Goal: Task Accomplishment & Management: Manage account settings

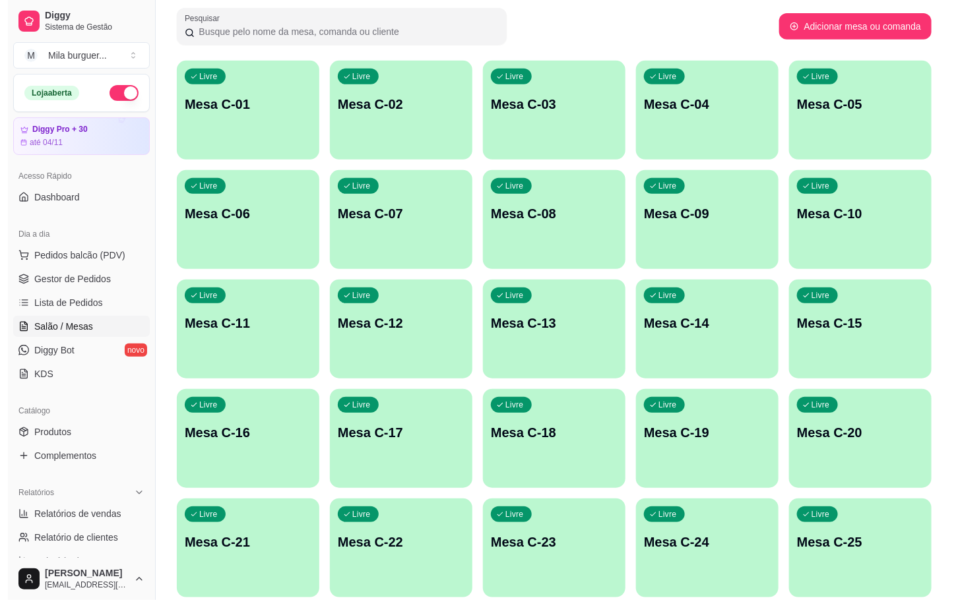
scroll to position [396, 0]
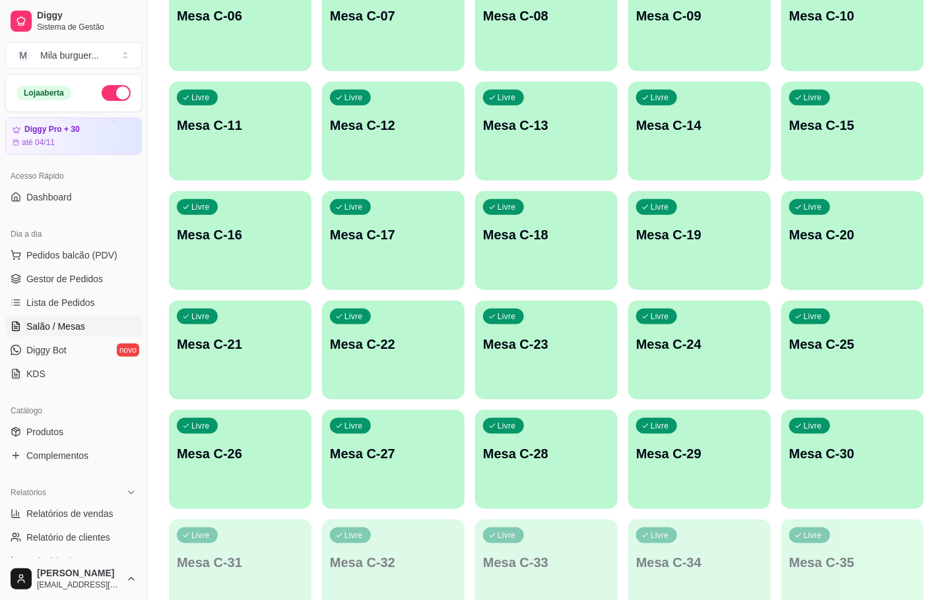
click at [432, 354] on div "Livre Mesa C-22" at bounding box center [393, 342] width 143 height 83
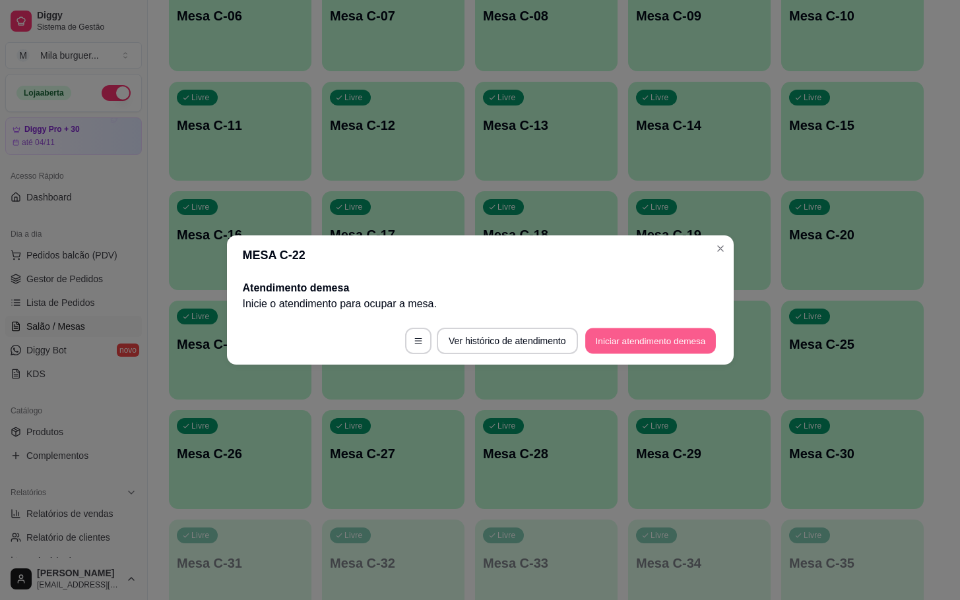
click at [626, 334] on button "Iniciar atendimento de mesa" at bounding box center [650, 342] width 131 height 26
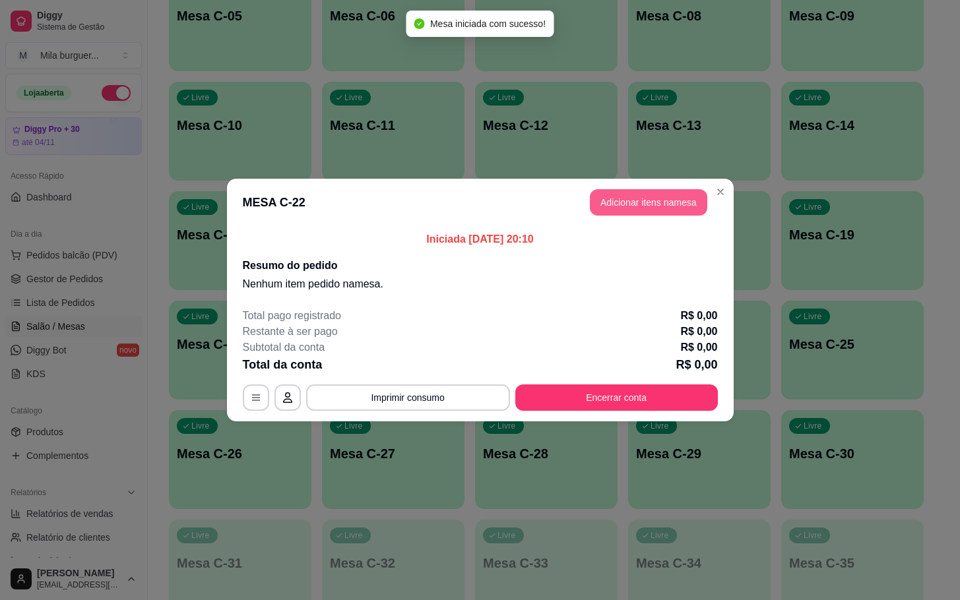
click at [636, 210] on button "Adicionar itens na mesa" at bounding box center [648, 202] width 117 height 26
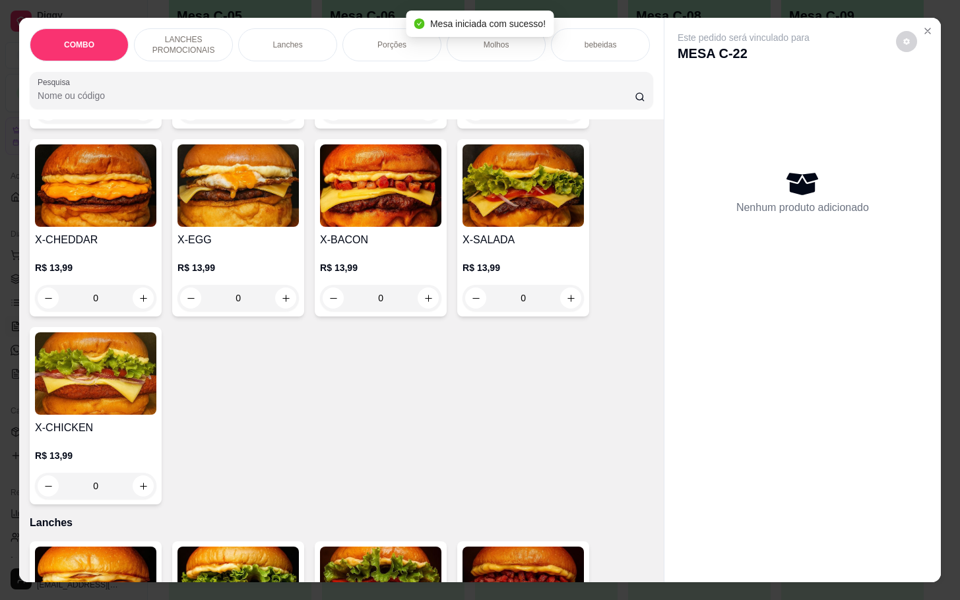
scroll to position [297, 0]
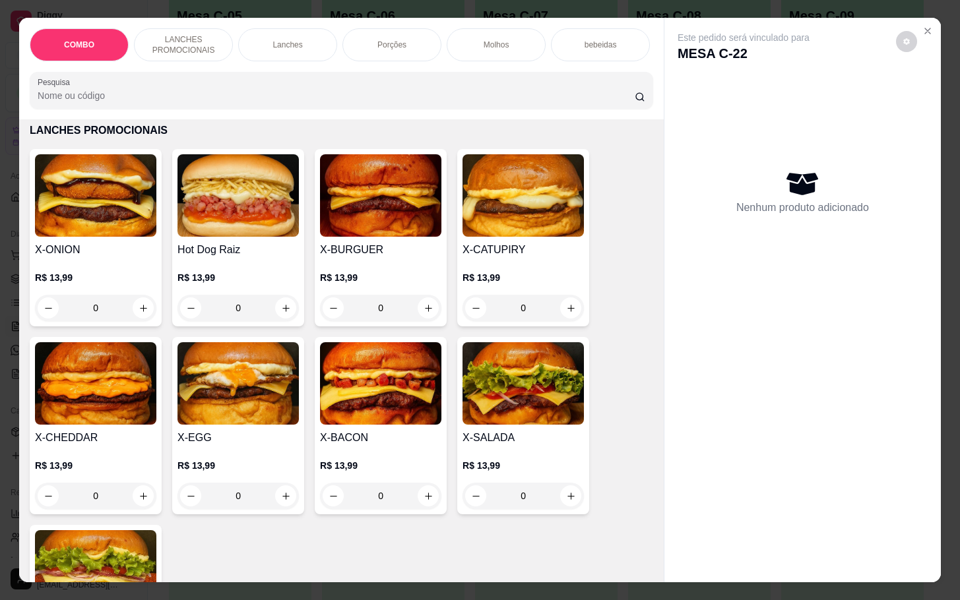
click at [291, 311] on div "0" at bounding box center [237, 308] width 121 height 26
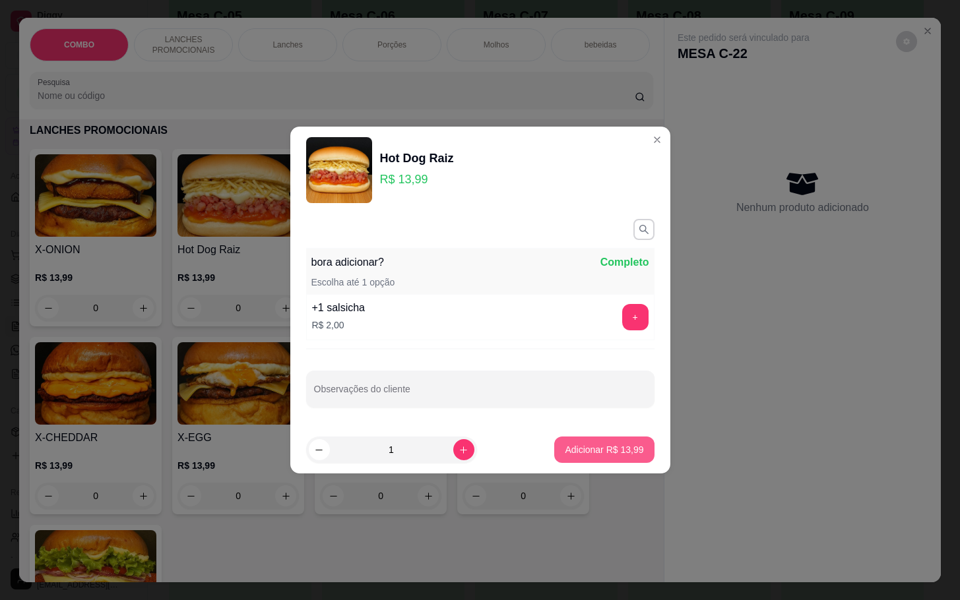
click at [574, 445] on p "Adicionar R$ 13,99" at bounding box center [604, 449] width 79 height 13
type input "1"
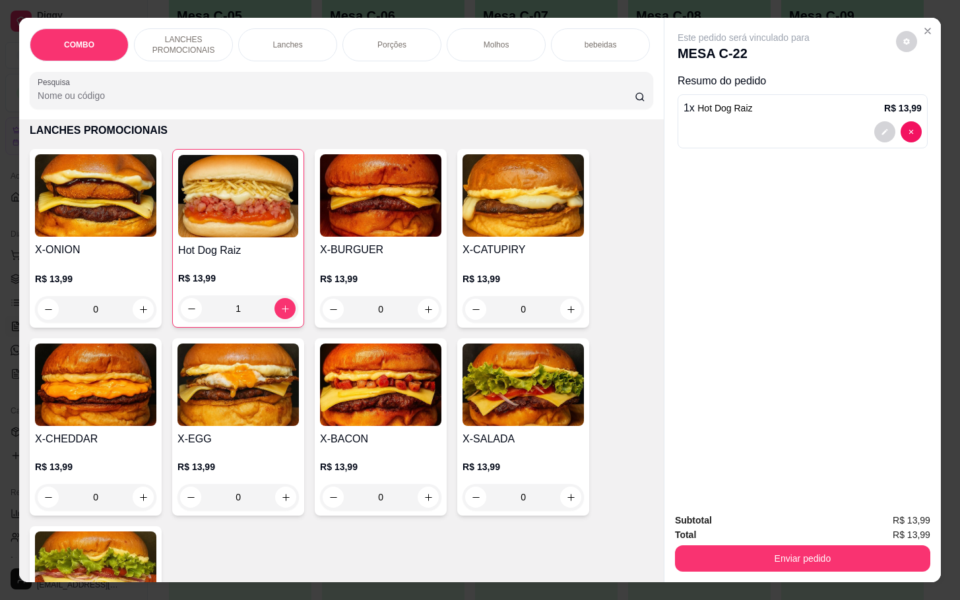
scroll to position [693, 0]
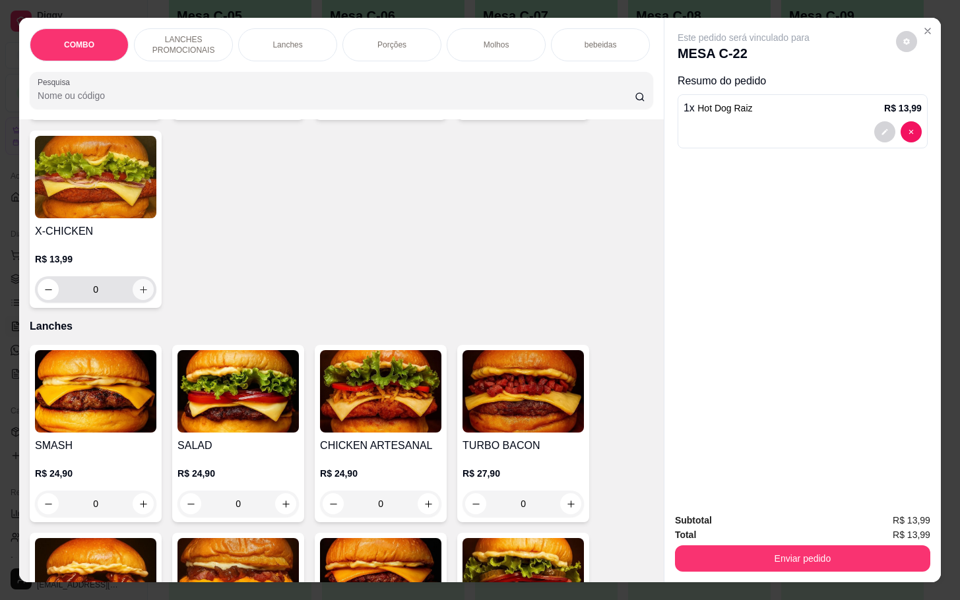
click at [139, 295] on icon "increase-product-quantity" at bounding box center [144, 290] width 10 height 10
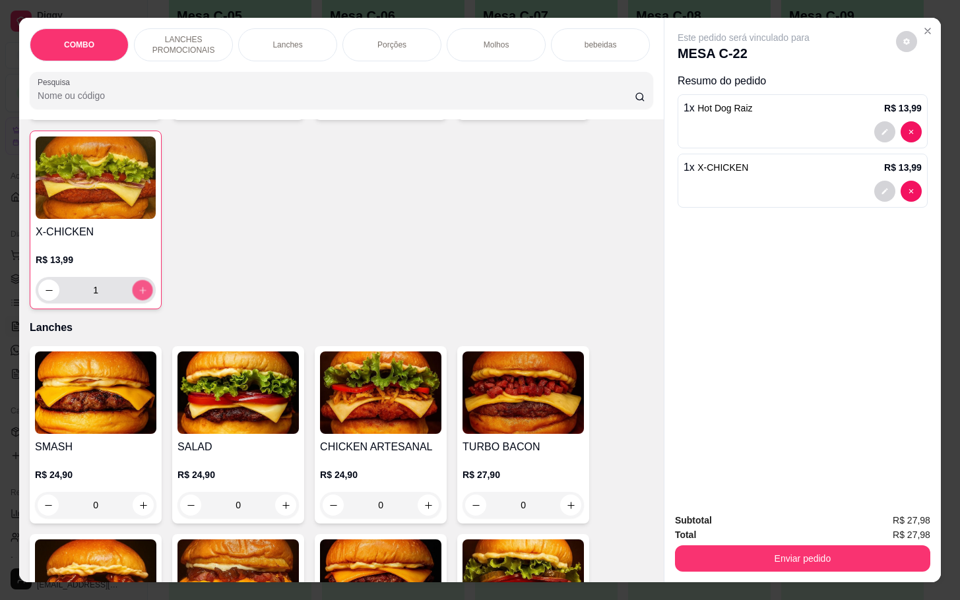
click at [138, 296] on icon "increase-product-quantity" at bounding box center [143, 291] width 10 height 10
type input "2"
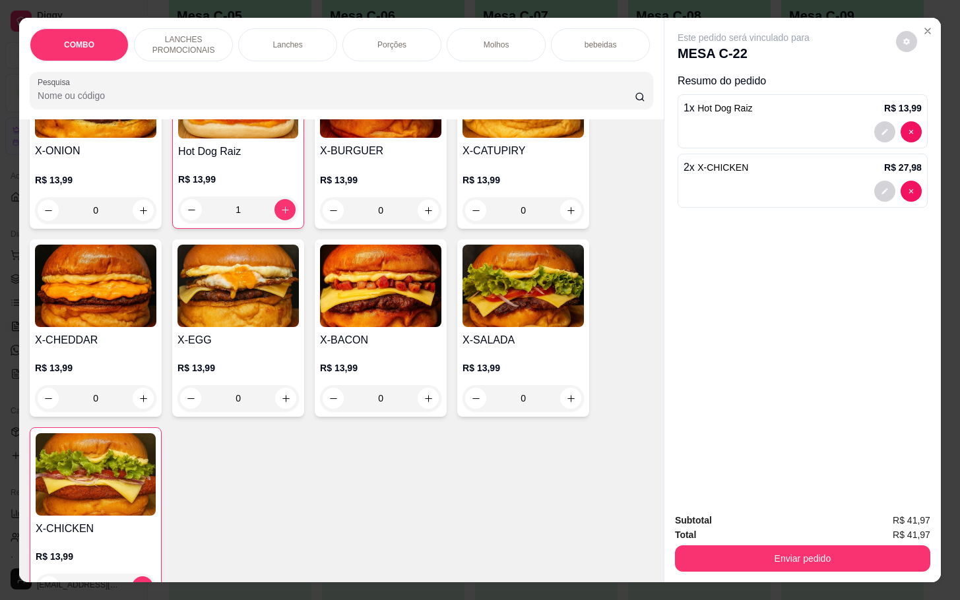
scroll to position [297, 0]
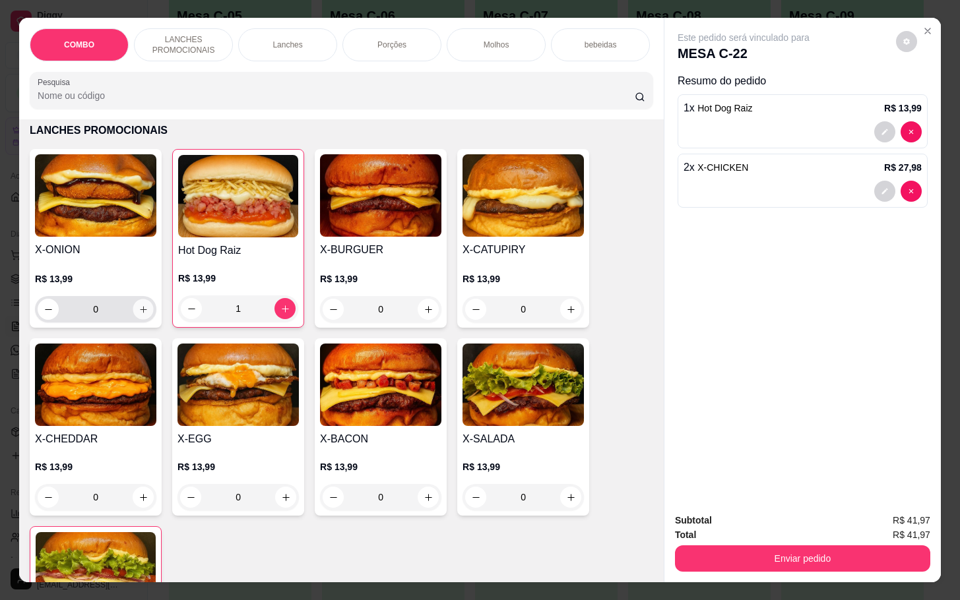
click at [139, 315] on icon "increase-product-quantity" at bounding box center [144, 310] width 10 height 10
type input "1"
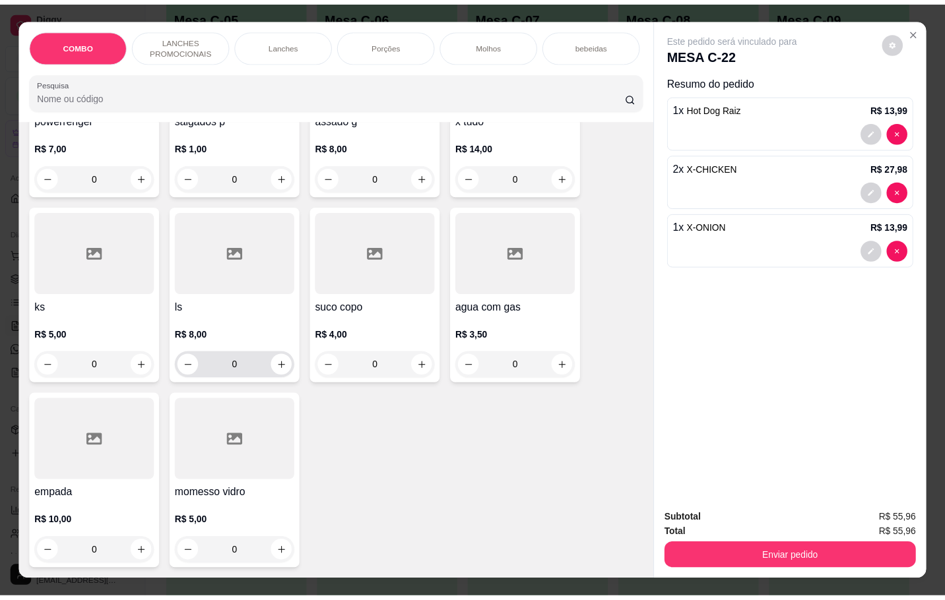
scroll to position [32, 0]
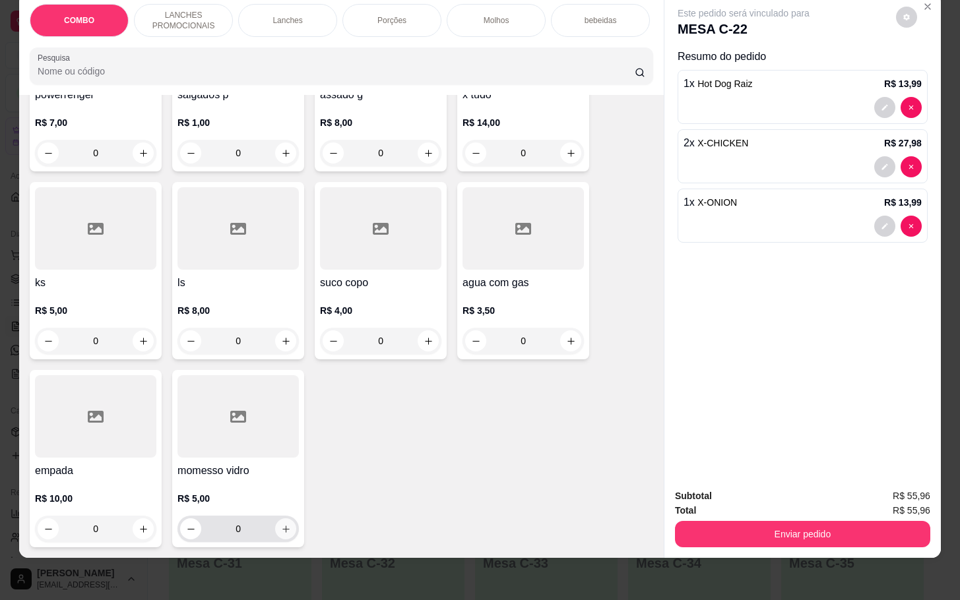
click at [281, 524] on icon "increase-product-quantity" at bounding box center [286, 529] width 10 height 10
type input "1"
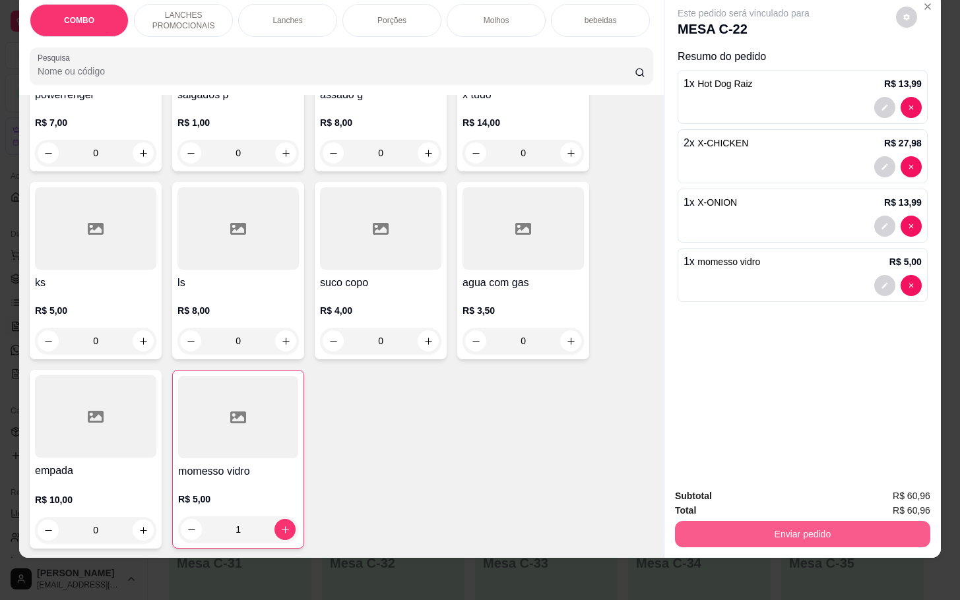
click at [881, 521] on button "Enviar pedido" at bounding box center [802, 534] width 255 height 26
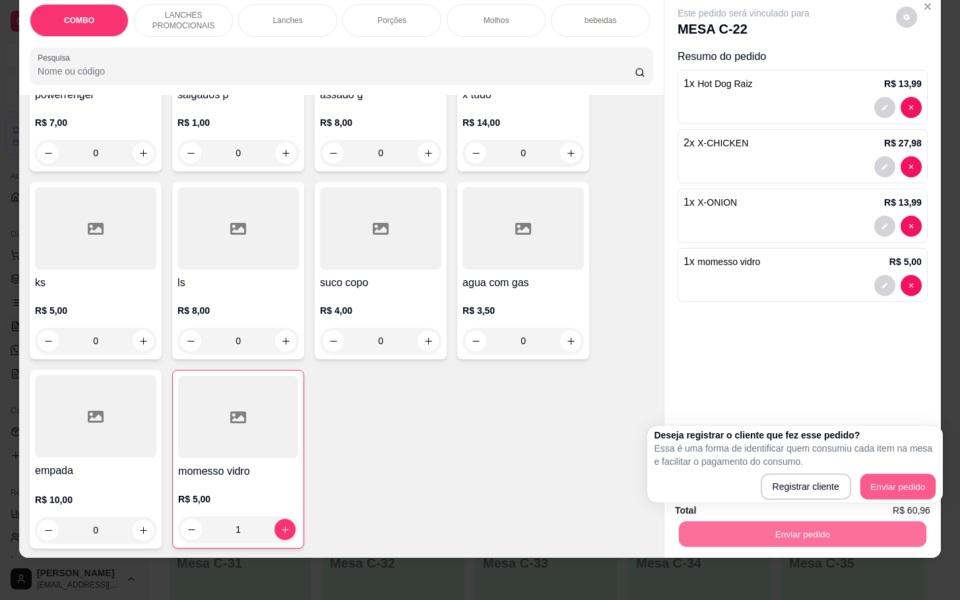
click at [901, 474] on button "Enviar pedido" at bounding box center [897, 487] width 75 height 26
click at [891, 474] on button "Enviar pedido" at bounding box center [898, 487] width 78 height 26
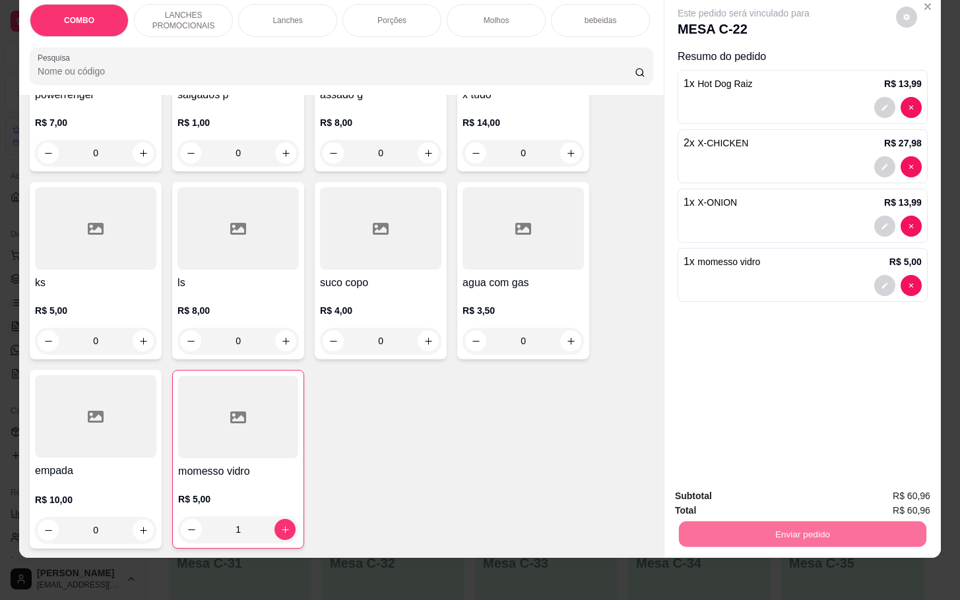
click at [901, 487] on button "Enviar pedido" at bounding box center [894, 487] width 73 height 24
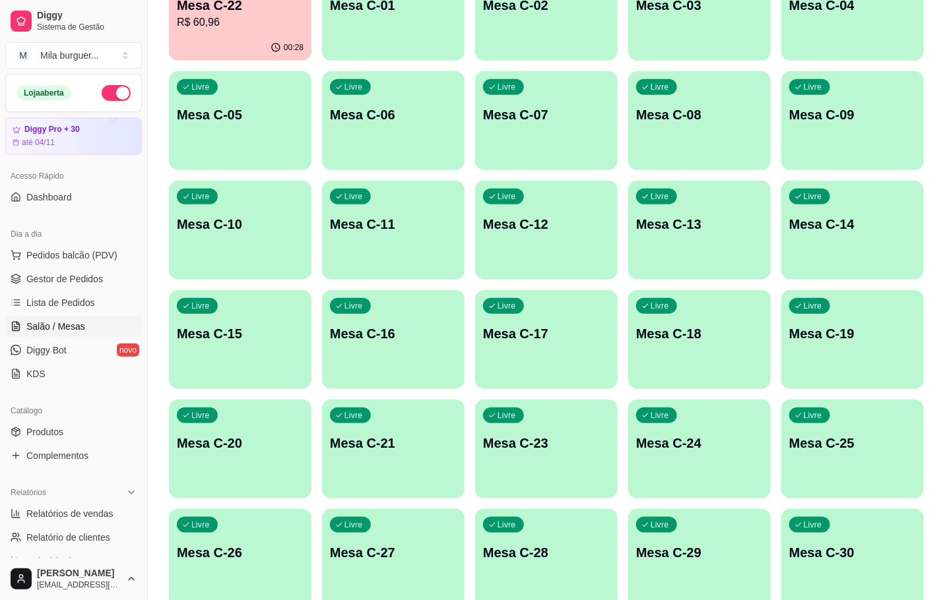
scroll to position [99, 0]
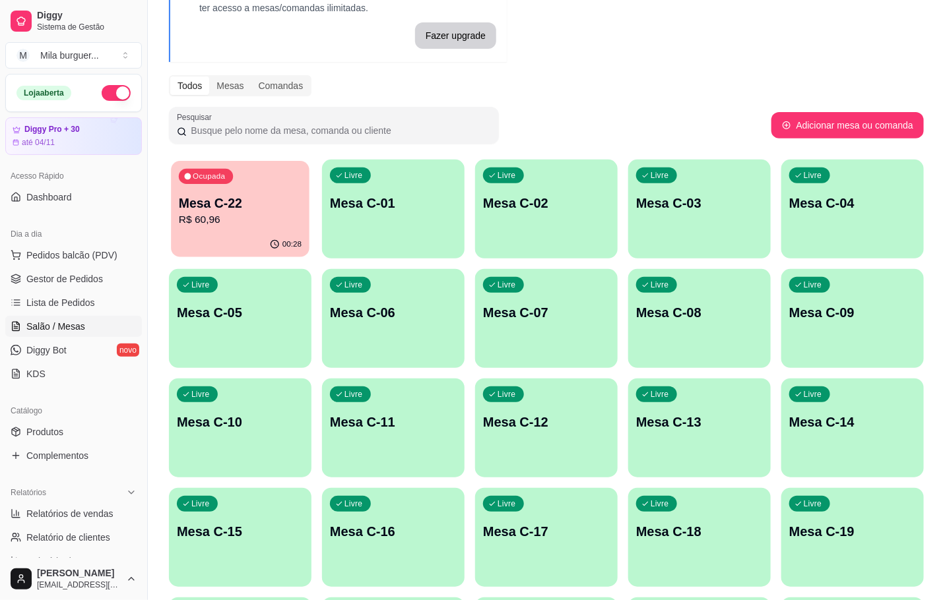
click at [253, 218] on p "R$ 60,96" at bounding box center [240, 219] width 123 height 15
click at [50, 275] on span "Gestor de Pedidos" at bounding box center [64, 278] width 77 height 13
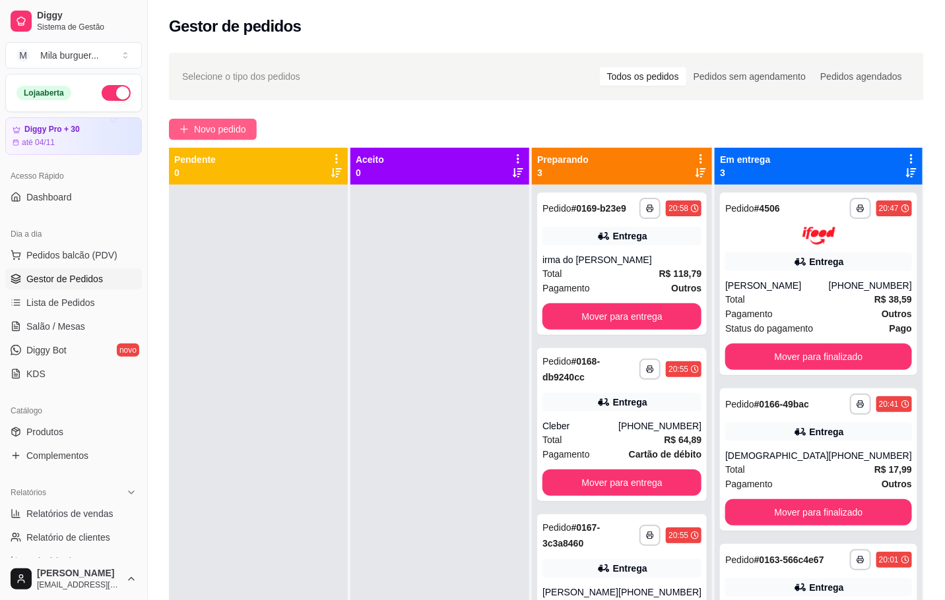
click at [210, 127] on span "Novo pedido" at bounding box center [220, 129] width 52 height 15
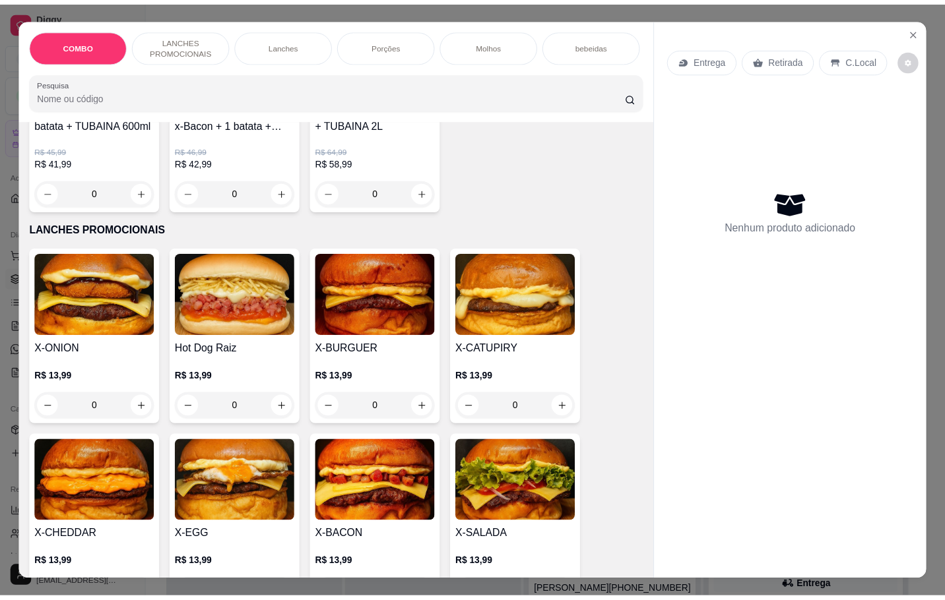
scroll to position [297, 0]
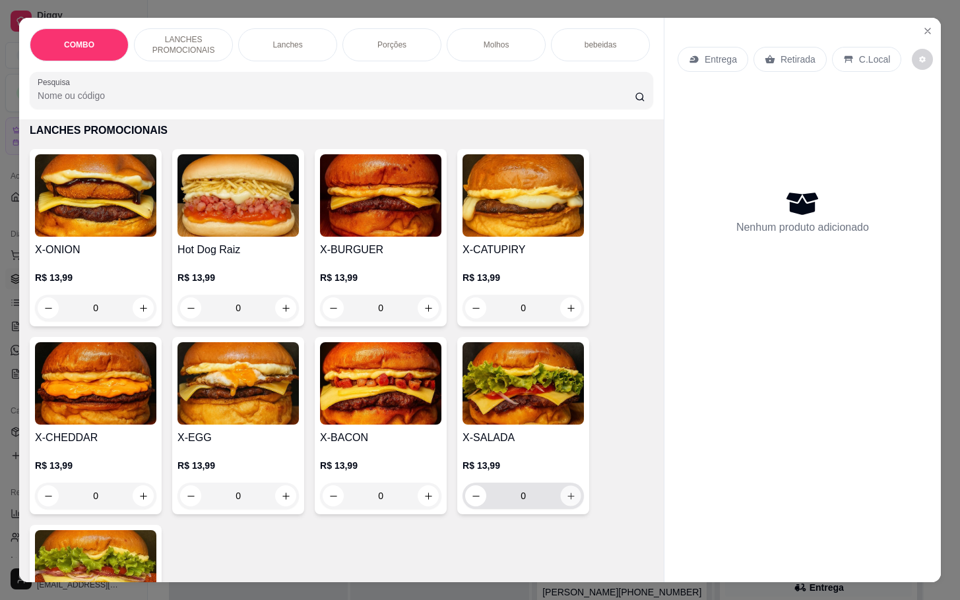
click at [569, 507] on button "increase-product-quantity" at bounding box center [571, 496] width 20 height 20
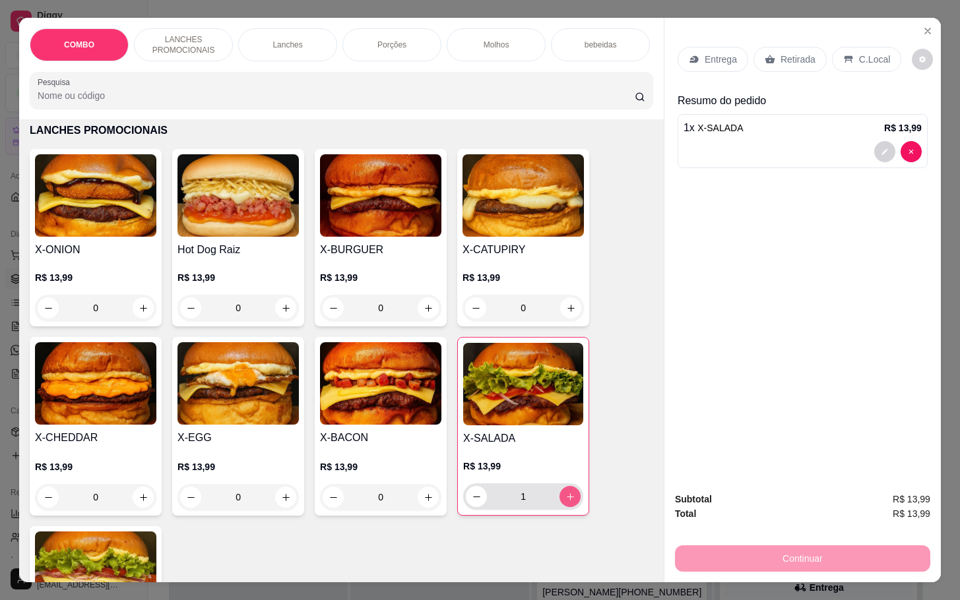
click at [569, 507] on button "increase-product-quantity" at bounding box center [569, 496] width 21 height 21
type input "2"
click at [133, 508] on button "increase-product-quantity" at bounding box center [143, 498] width 20 height 20
type input "1"
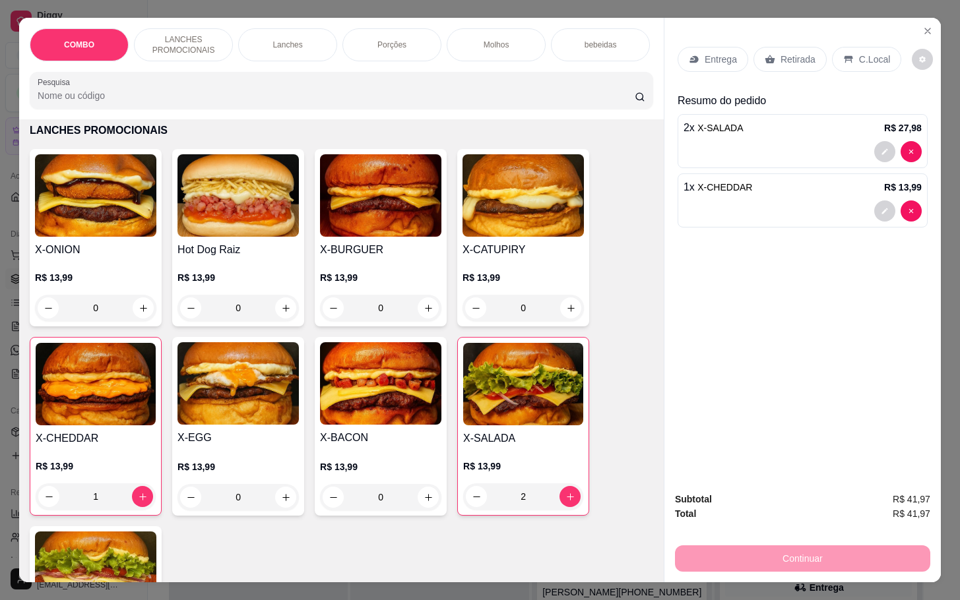
click at [794, 53] on p "Retirada" at bounding box center [797, 59] width 35 height 13
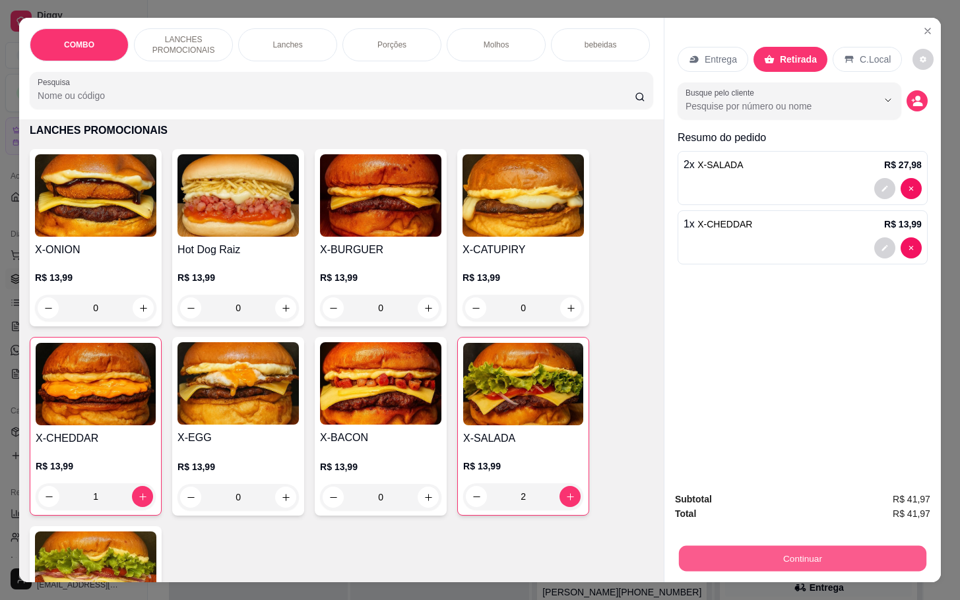
click at [817, 546] on button "Continuar" at bounding box center [802, 559] width 247 height 26
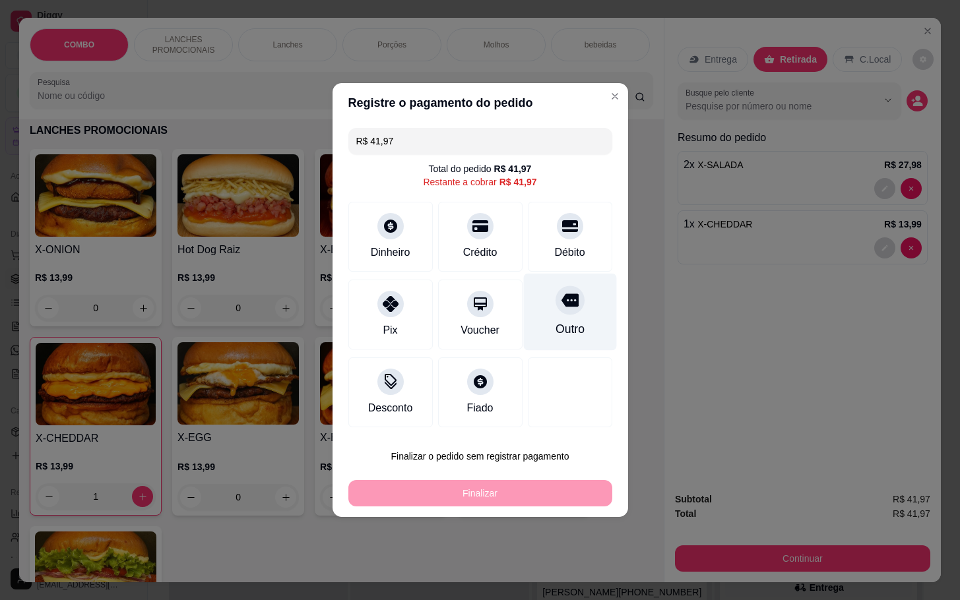
click at [561, 309] on icon at bounding box center [569, 300] width 17 height 17
type input "R$ 0,00"
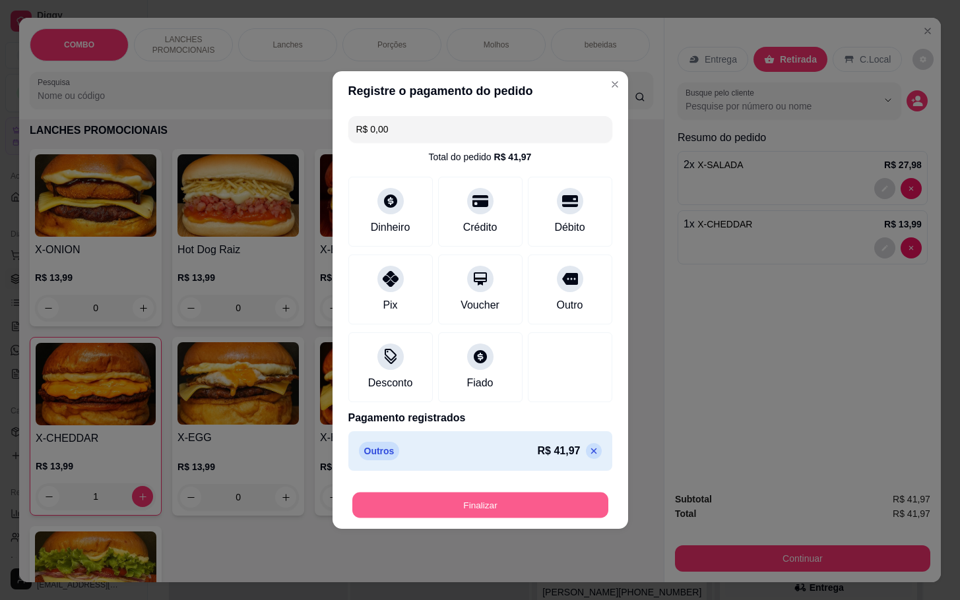
click at [540, 515] on button "Finalizar" at bounding box center [480, 506] width 256 height 26
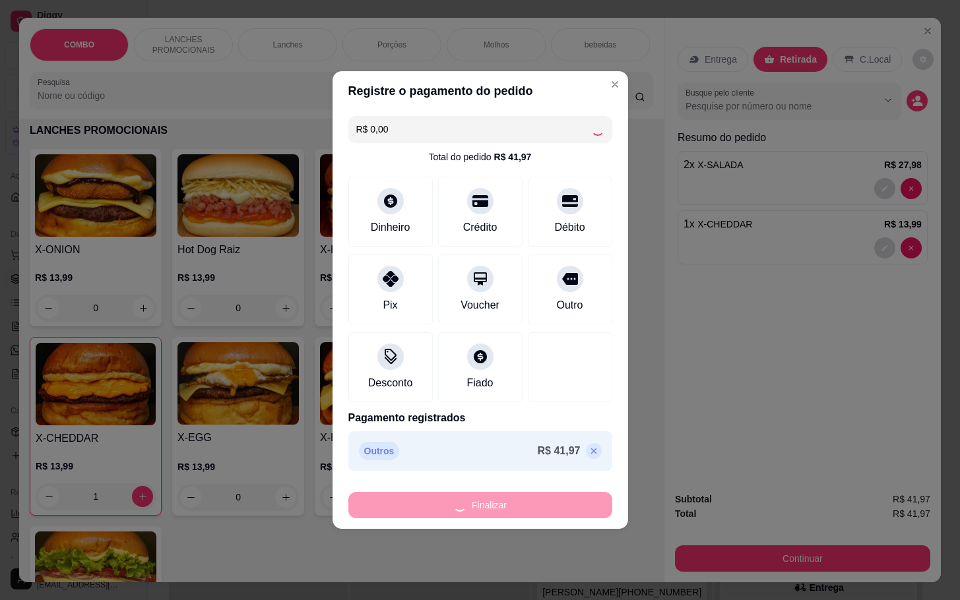
type input "0"
type input "-R$ 41,97"
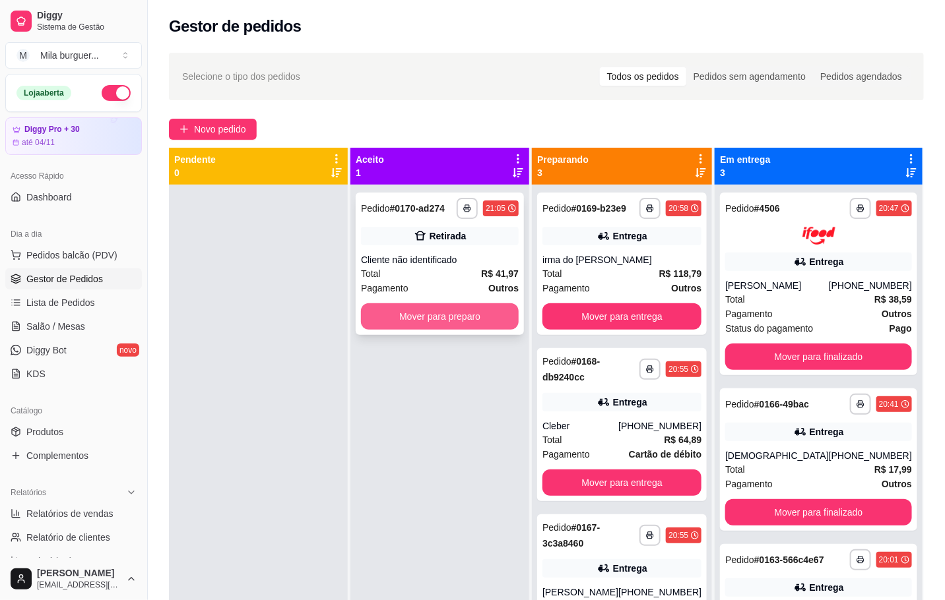
click at [481, 321] on button "Mover para preparo" at bounding box center [440, 316] width 158 height 26
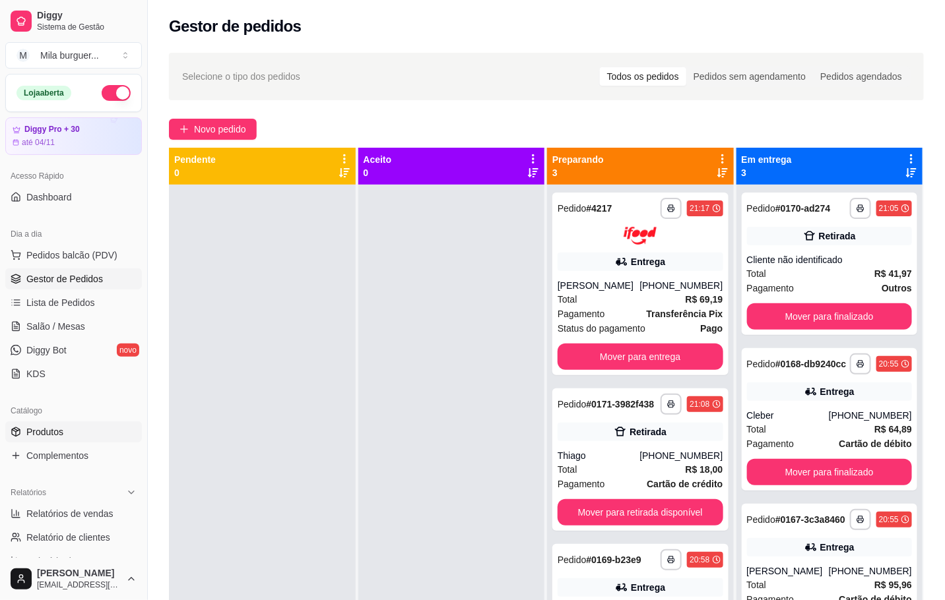
click at [71, 435] on link "Produtos" at bounding box center [73, 432] width 137 height 21
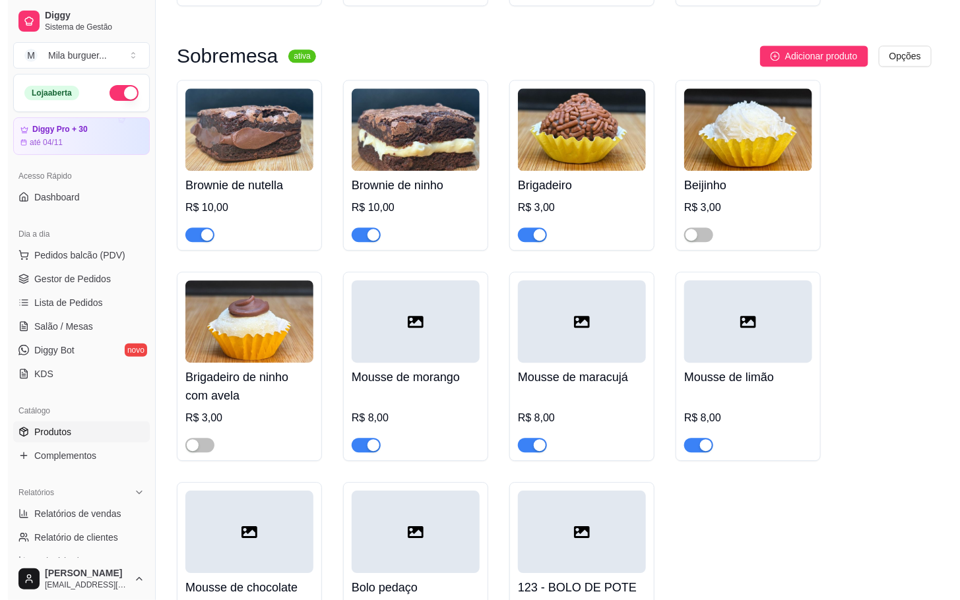
scroll to position [3266, 0]
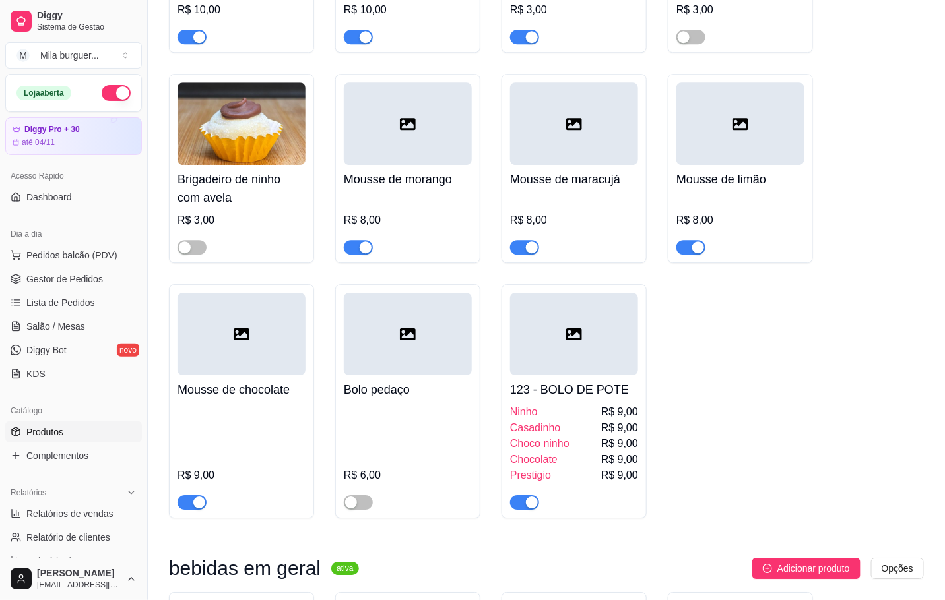
click at [560, 410] on div "Ninho R$ 9,00" at bounding box center [574, 412] width 128 height 16
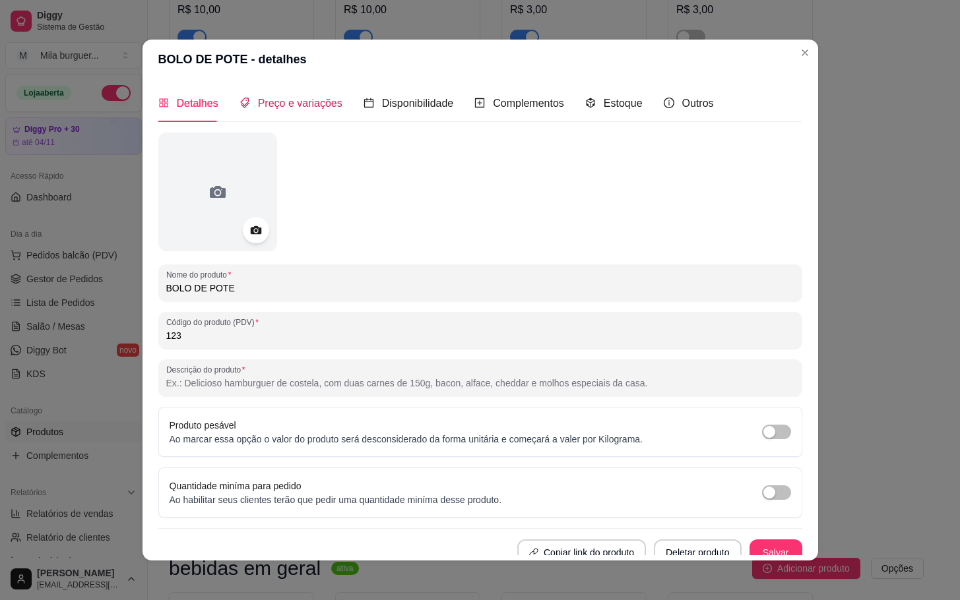
click at [281, 98] on span "Preço e variações" at bounding box center [300, 103] width 84 height 11
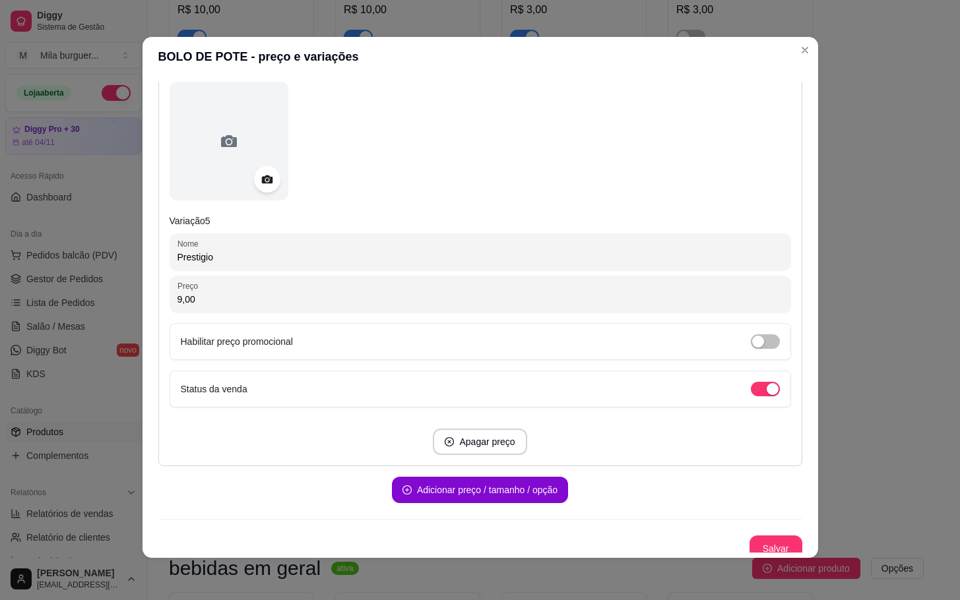
scroll to position [1800, 0]
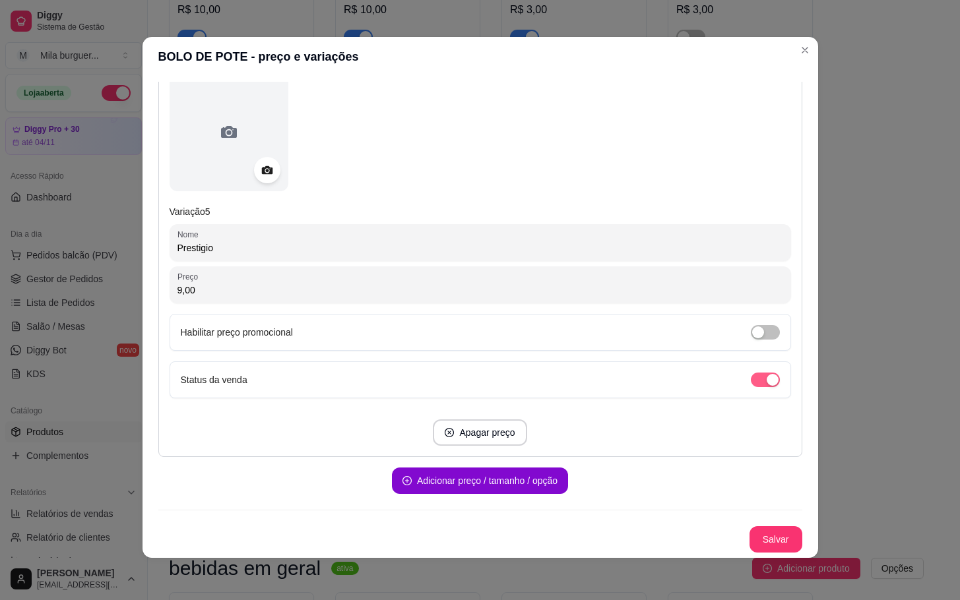
click at [751, 377] on button "button" at bounding box center [765, 380] width 29 height 15
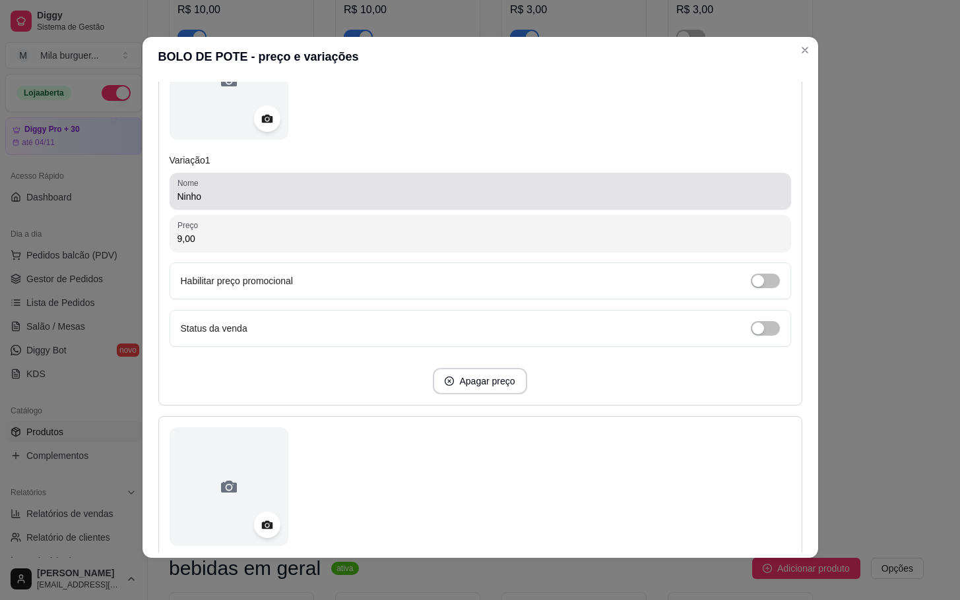
scroll to position [0, 0]
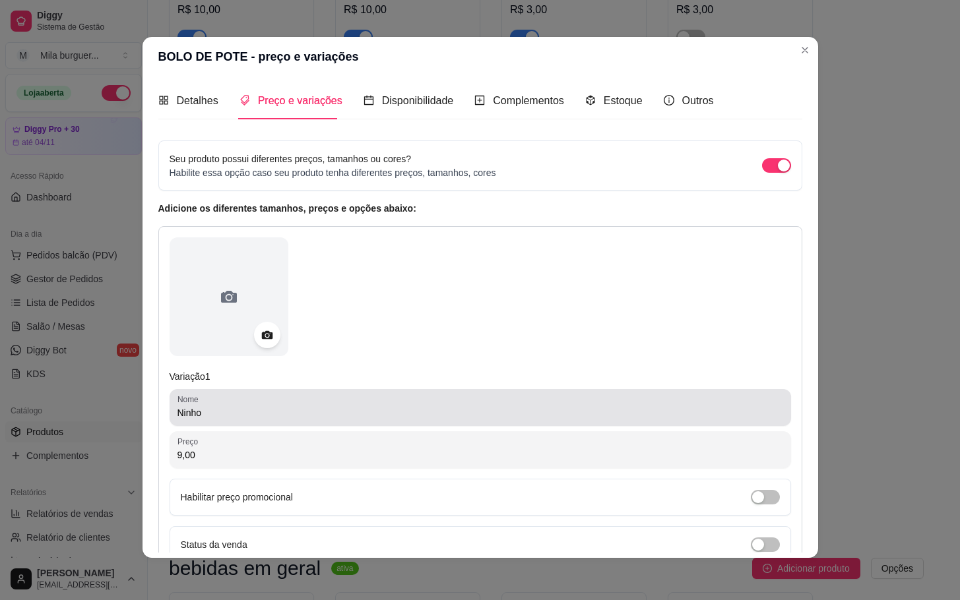
click at [435, 420] on div "Ninho" at bounding box center [480, 408] width 606 height 26
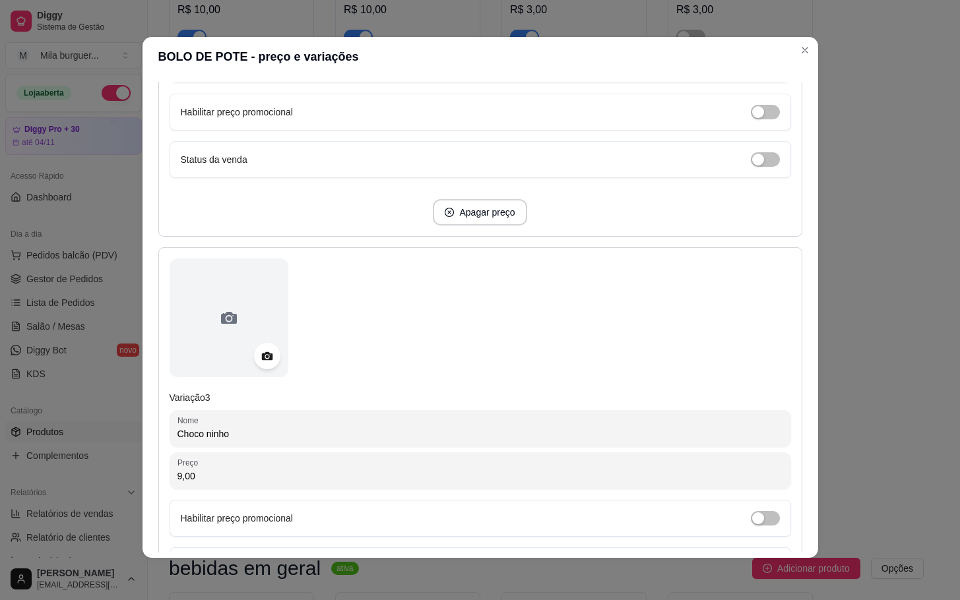
scroll to position [594, 0]
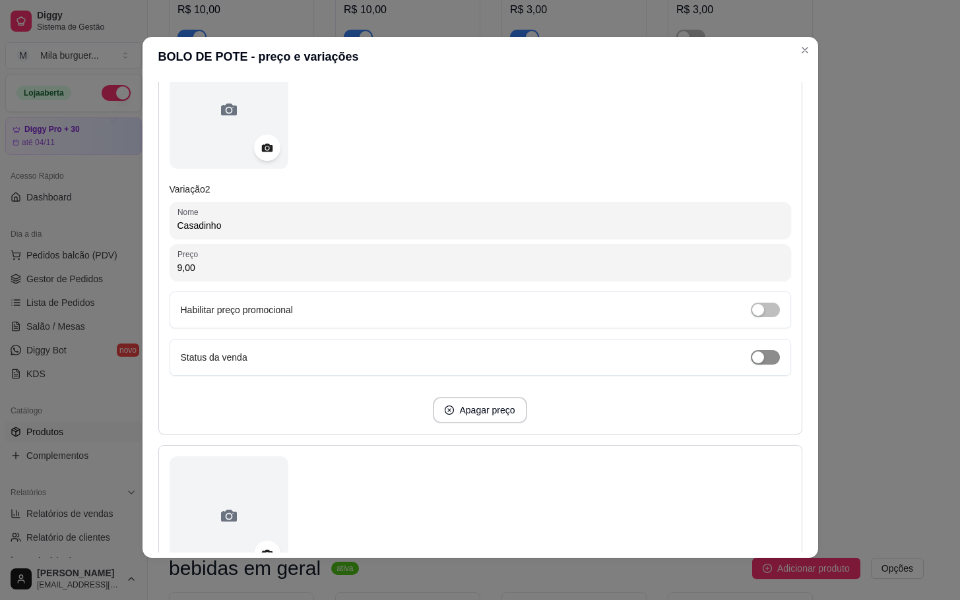
type input "Ninho COM AVELÃ"
click at [752, 360] on div "button" at bounding box center [758, 358] width 12 height 12
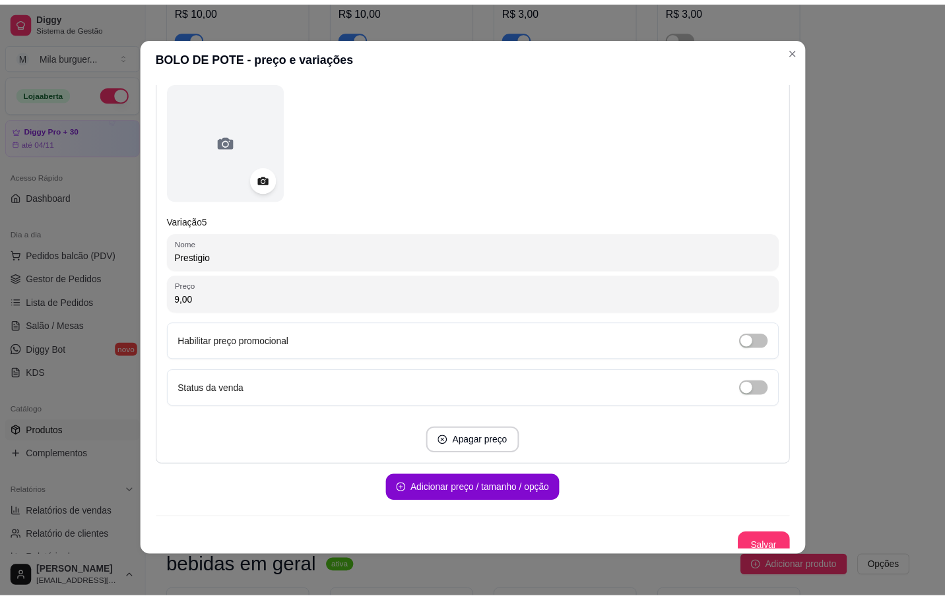
scroll to position [1800, 0]
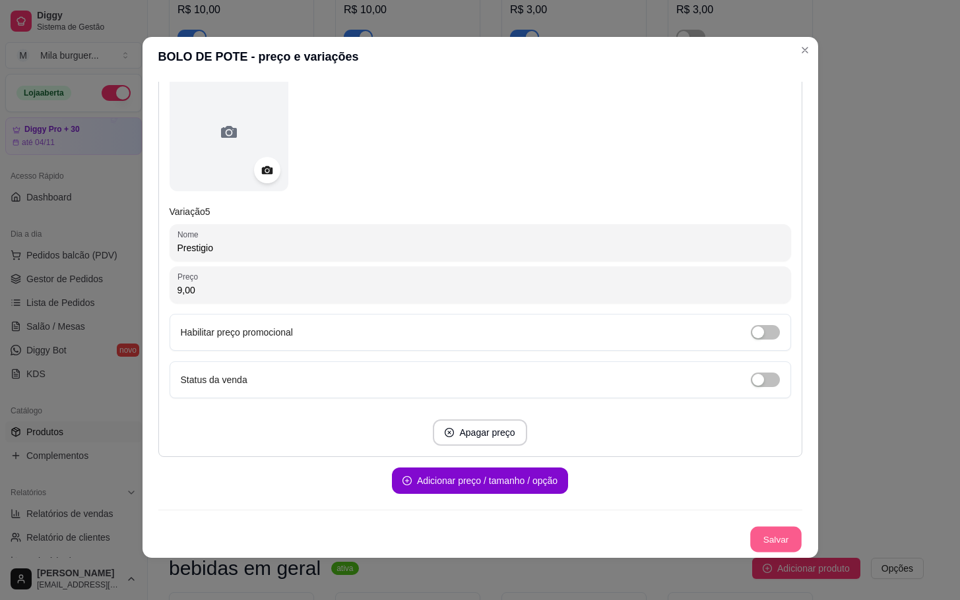
click at [770, 543] on button "Salvar" at bounding box center [775, 540] width 51 height 26
click at [751, 532] on button "Salvar" at bounding box center [775, 540] width 51 height 26
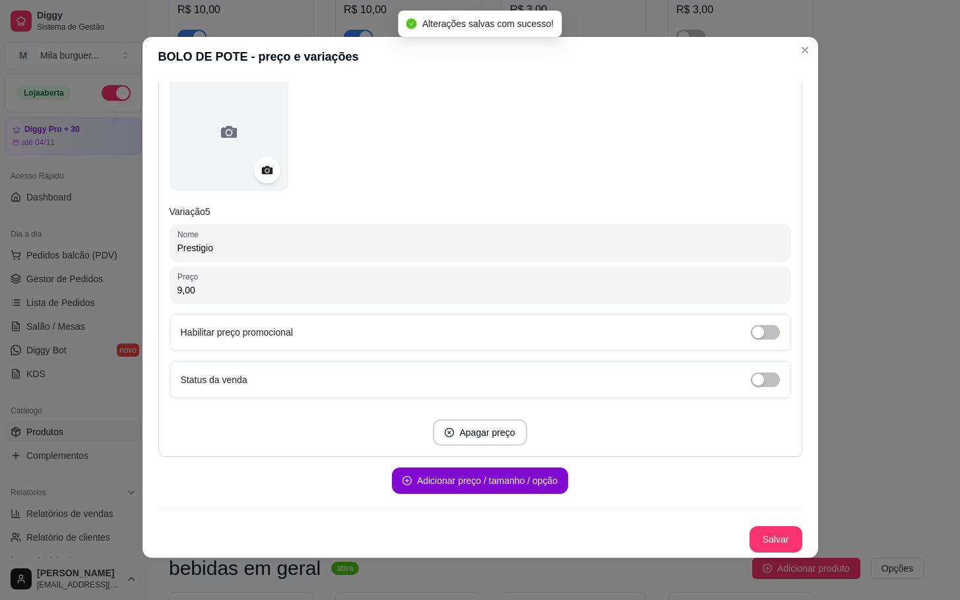
click at [776, 422] on div "Variação 5 Nome Prestigio Preço 9,00 Habilitar preço promocional Status da vend…" at bounding box center [480, 259] width 644 height 396
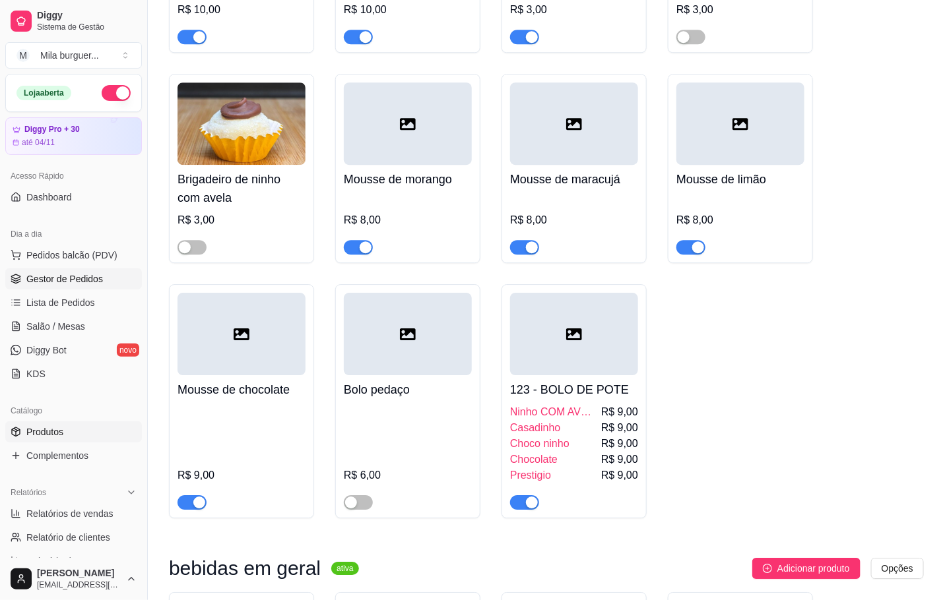
click at [53, 280] on span "Gestor de Pedidos" at bounding box center [64, 278] width 77 height 13
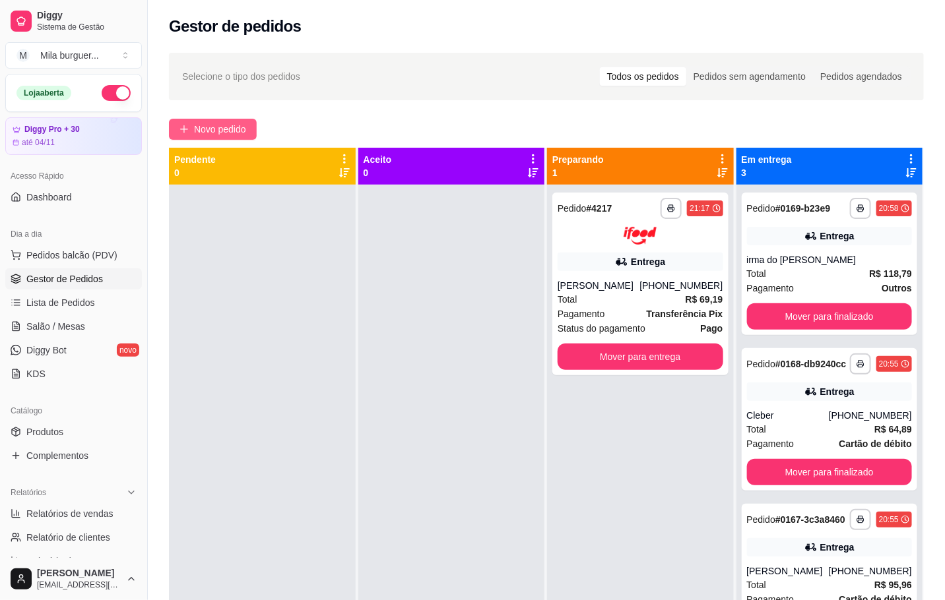
click at [214, 123] on span "Novo pedido" at bounding box center [220, 129] width 52 height 15
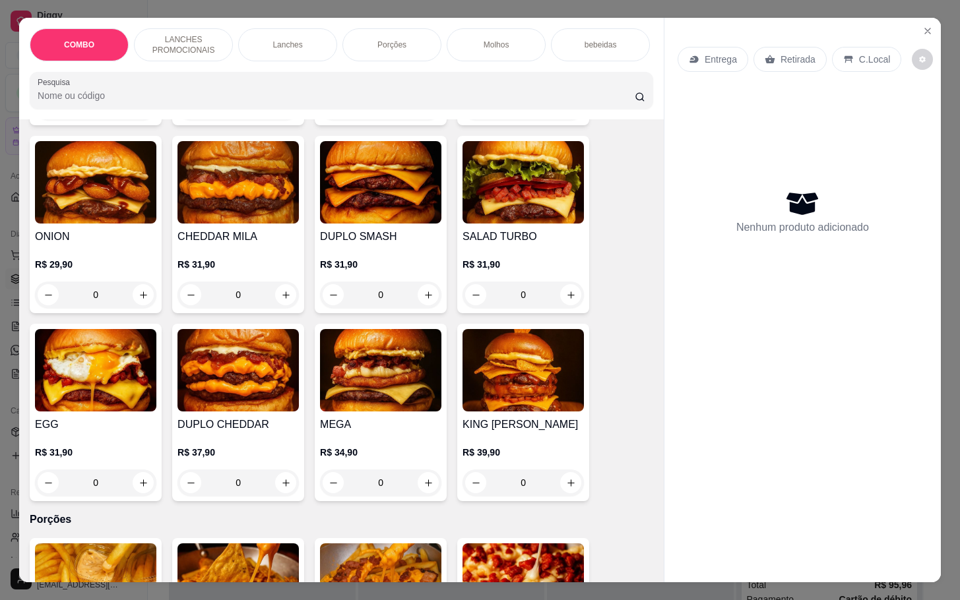
scroll to position [1286, 0]
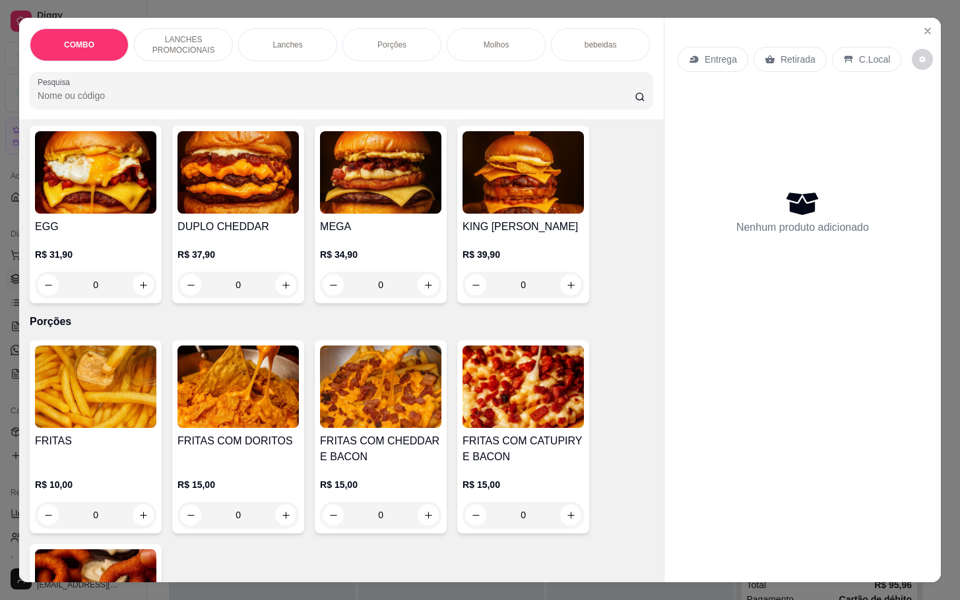
click at [561, 287] on div "0" at bounding box center [522, 285] width 121 height 26
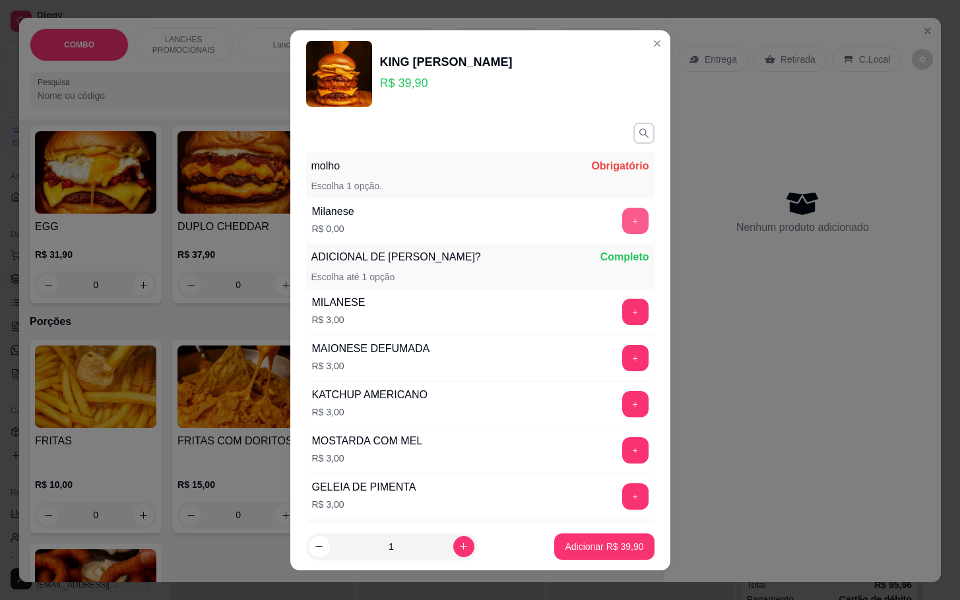
click at [622, 222] on button "+" at bounding box center [635, 221] width 26 height 26
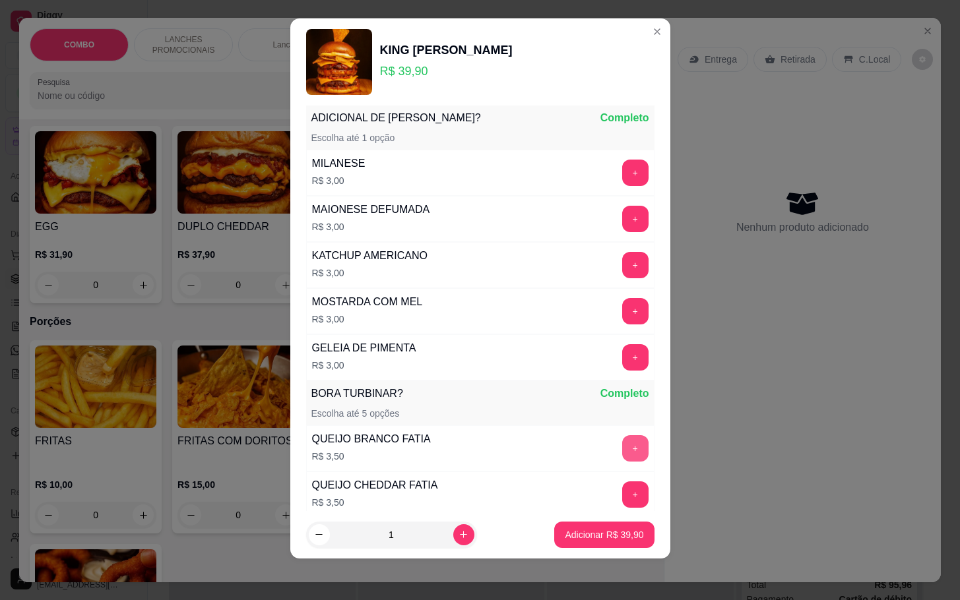
scroll to position [366, 0]
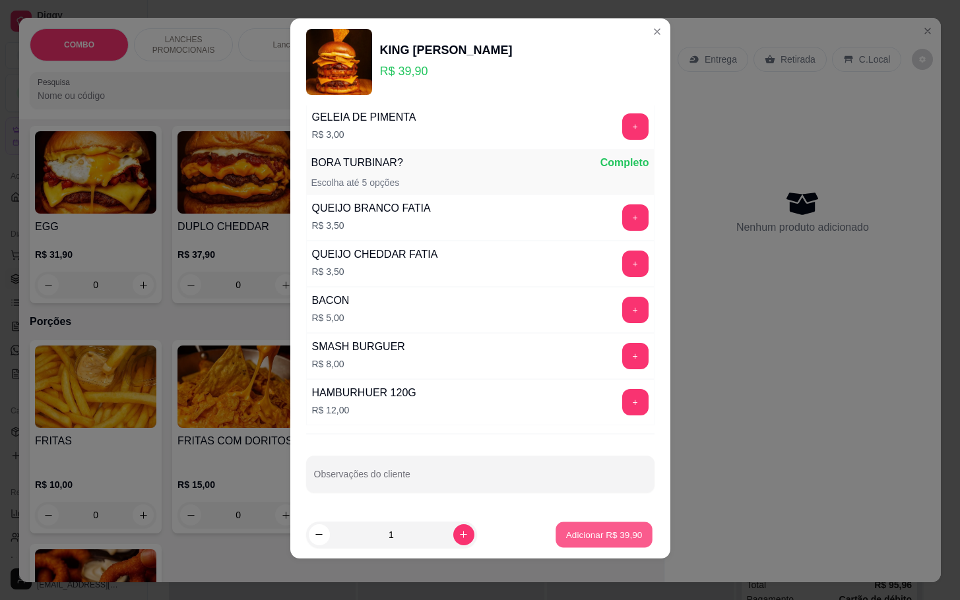
click at [594, 528] on p "Adicionar R$ 39,90" at bounding box center [604, 534] width 77 height 13
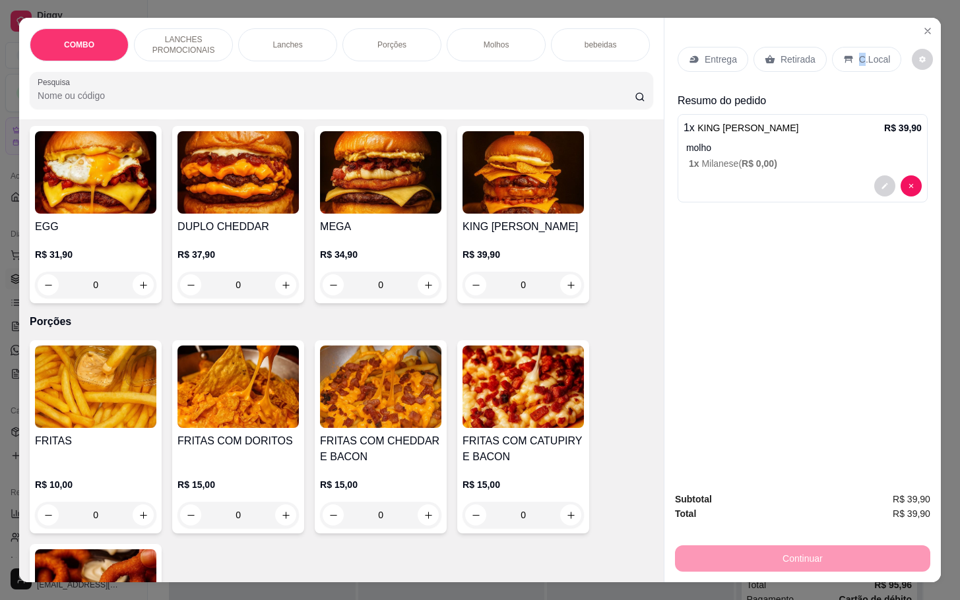
click at [854, 48] on div "C.Local" at bounding box center [866, 59] width 69 height 25
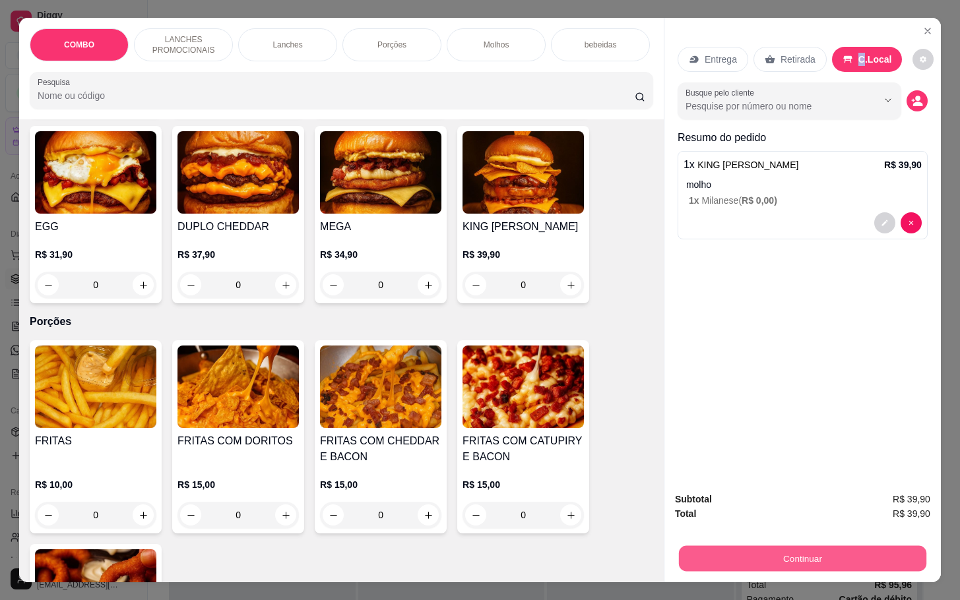
click at [764, 546] on button "Continuar" at bounding box center [802, 559] width 247 height 26
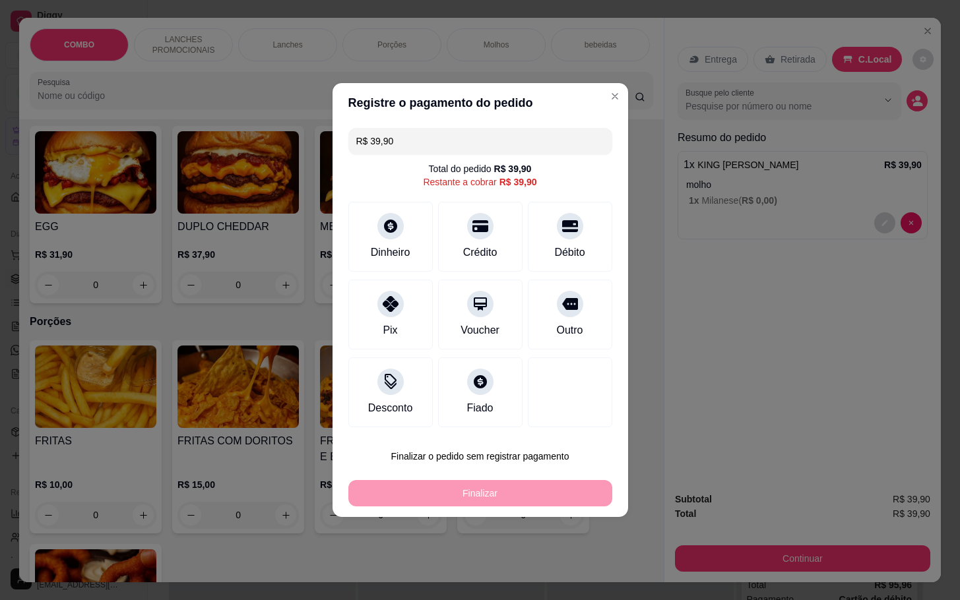
click at [556, 329] on div "Outro" at bounding box center [569, 331] width 26 height 16
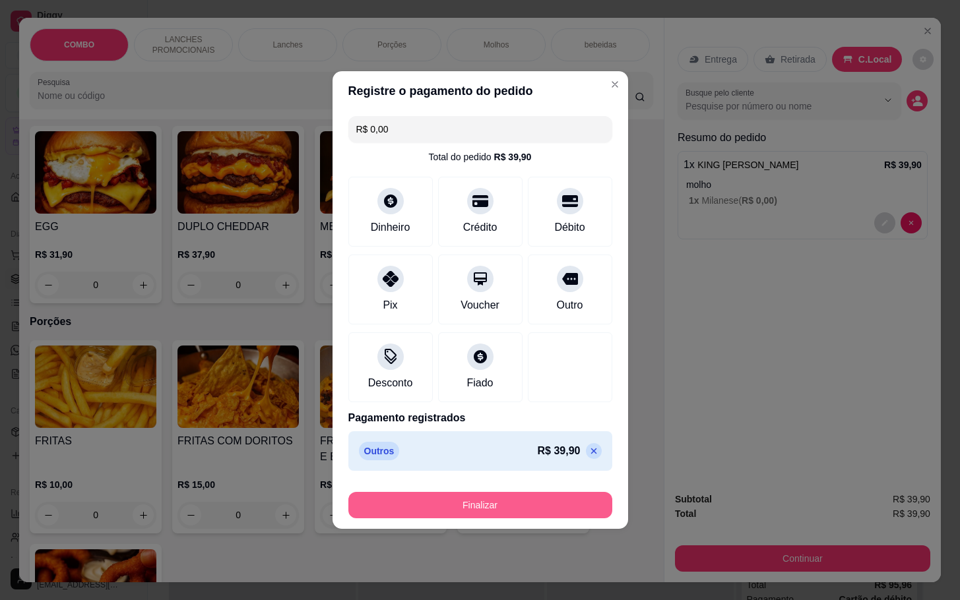
click at [523, 501] on button "Finalizar" at bounding box center [480, 505] width 264 height 26
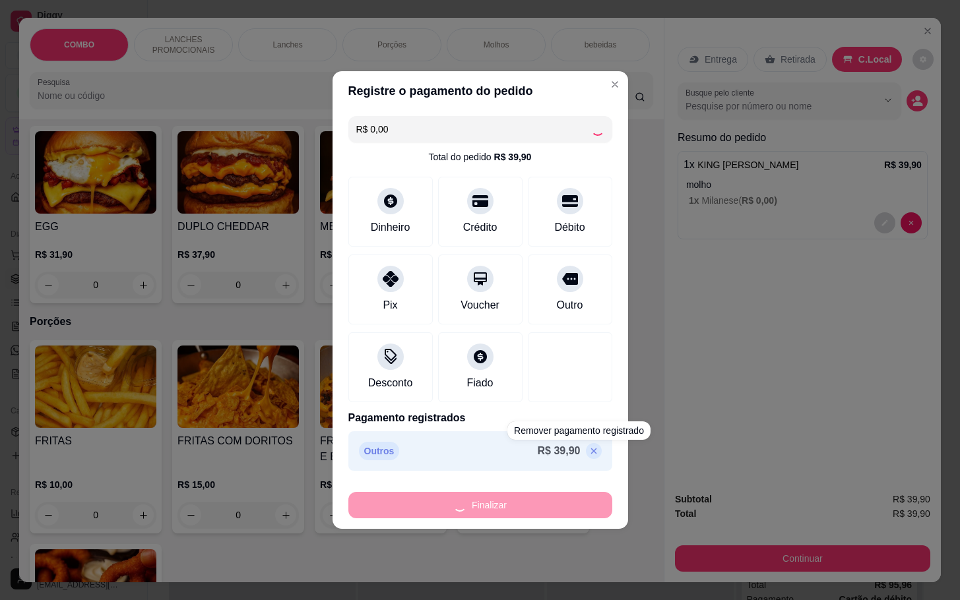
type input "-R$ 39,90"
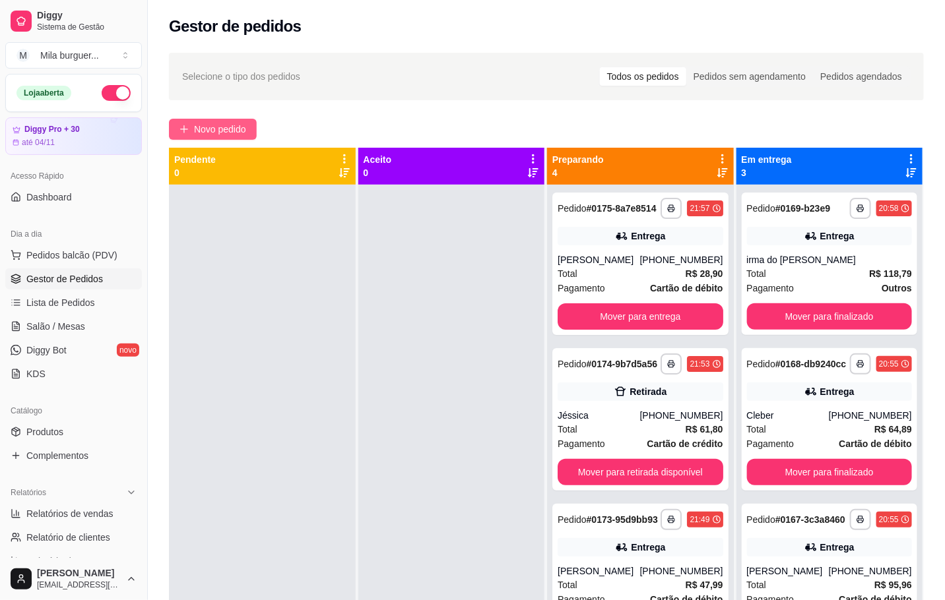
click at [202, 131] on span "Novo pedido" at bounding box center [220, 129] width 52 height 15
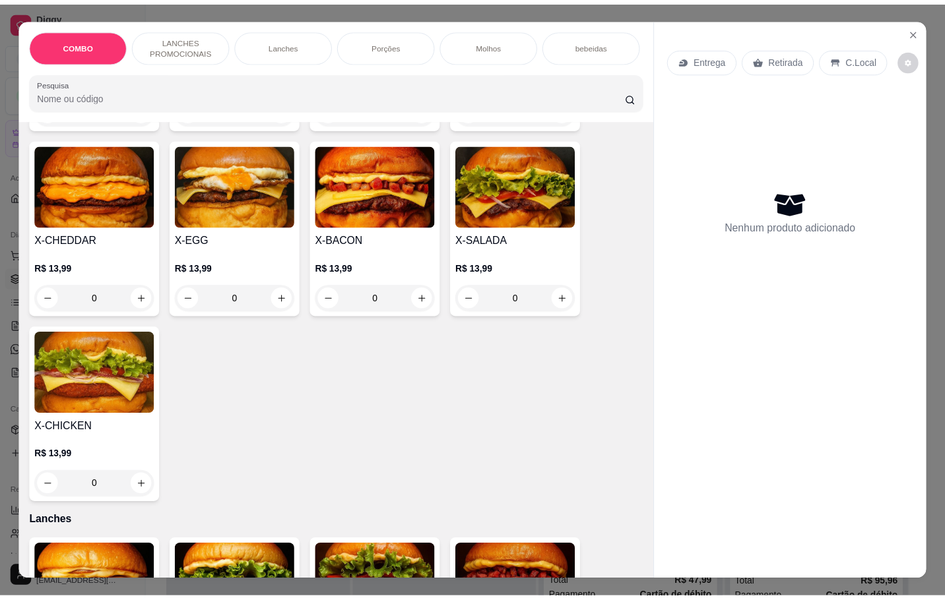
scroll to position [297, 0]
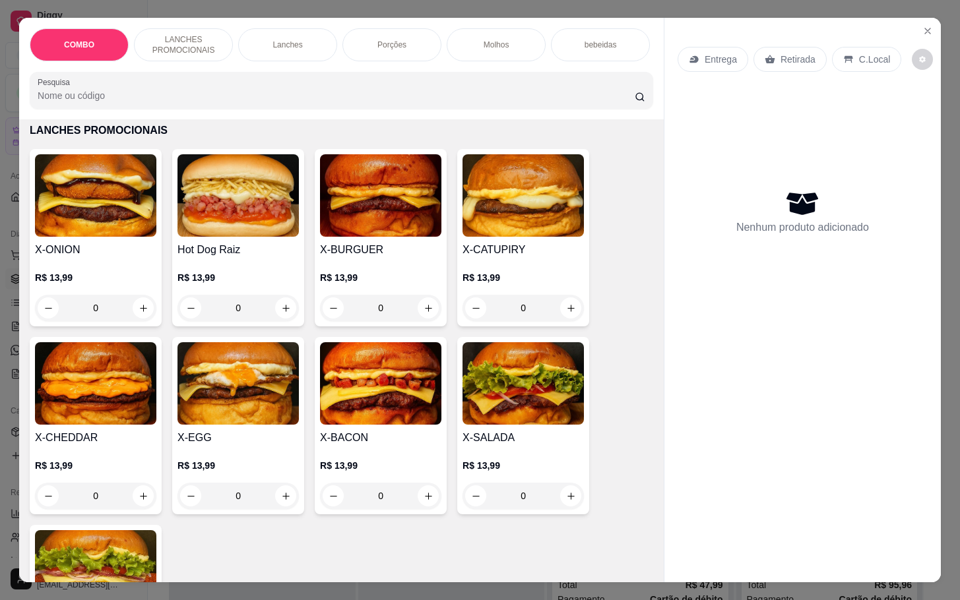
click at [283, 311] on div "0" at bounding box center [237, 308] width 121 height 26
click at [276, 311] on div "0" at bounding box center [237, 308] width 121 height 26
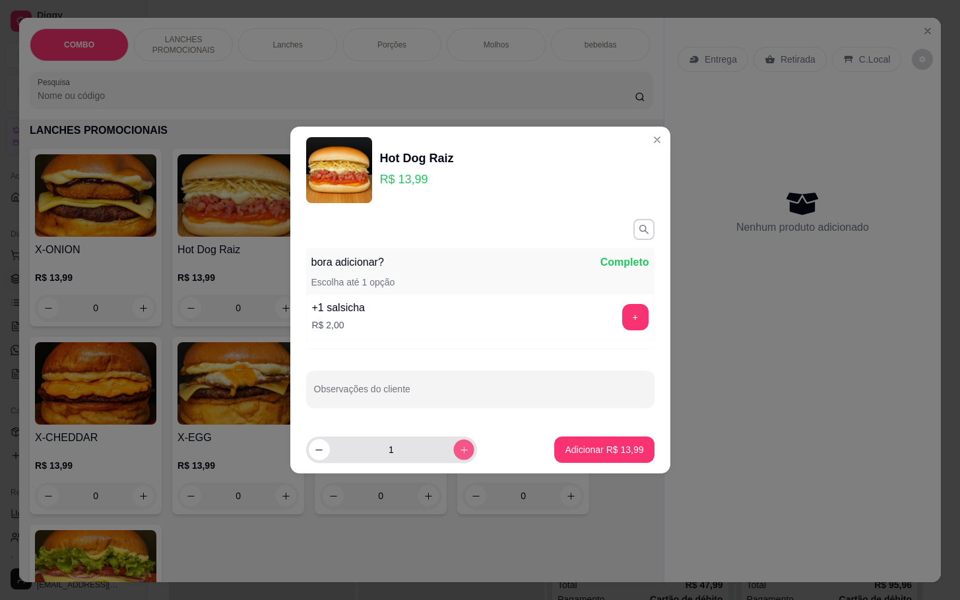
click at [455, 457] on button "increase-product-quantity" at bounding box center [463, 449] width 20 height 20
type input "2"
click at [570, 459] on button "Adicionar R$ 27,98" at bounding box center [604, 450] width 100 height 26
type input "2"
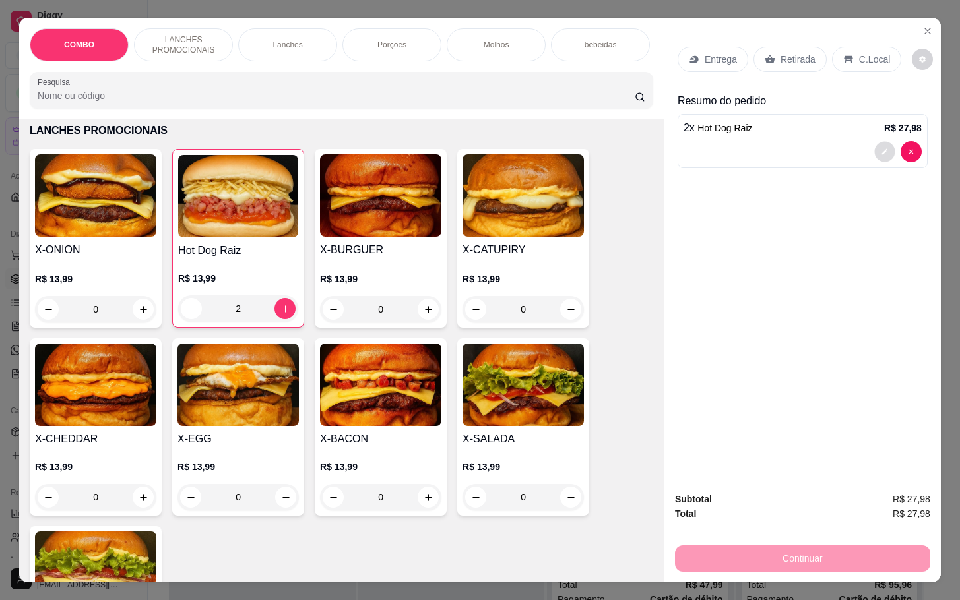
click at [881, 148] on icon "decrease-product-quantity" at bounding box center [885, 152] width 8 height 8
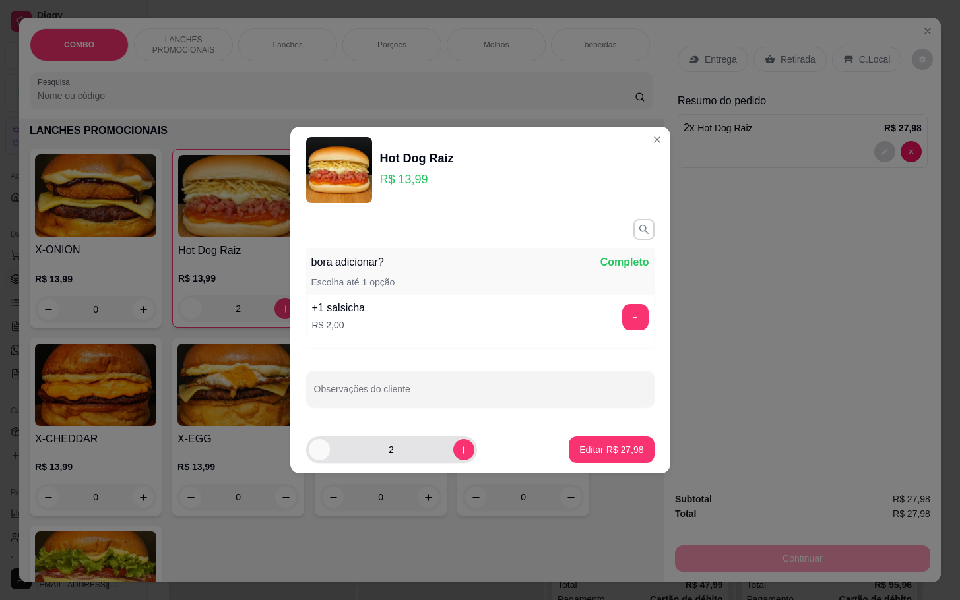
click at [321, 450] on icon "decrease-product-quantity" at bounding box center [319, 450] width 10 height 10
type input "1"
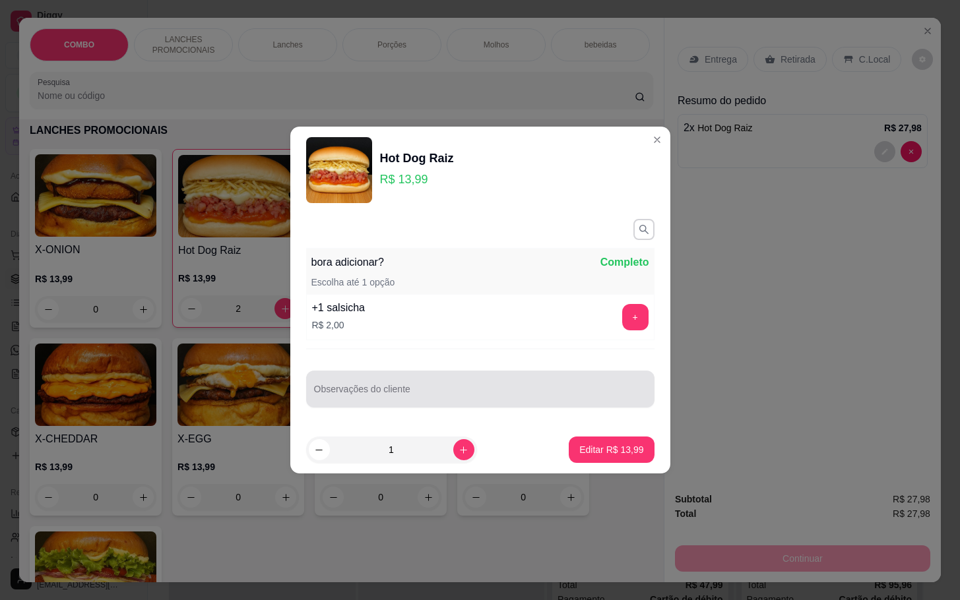
click at [414, 384] on div at bounding box center [480, 389] width 333 height 26
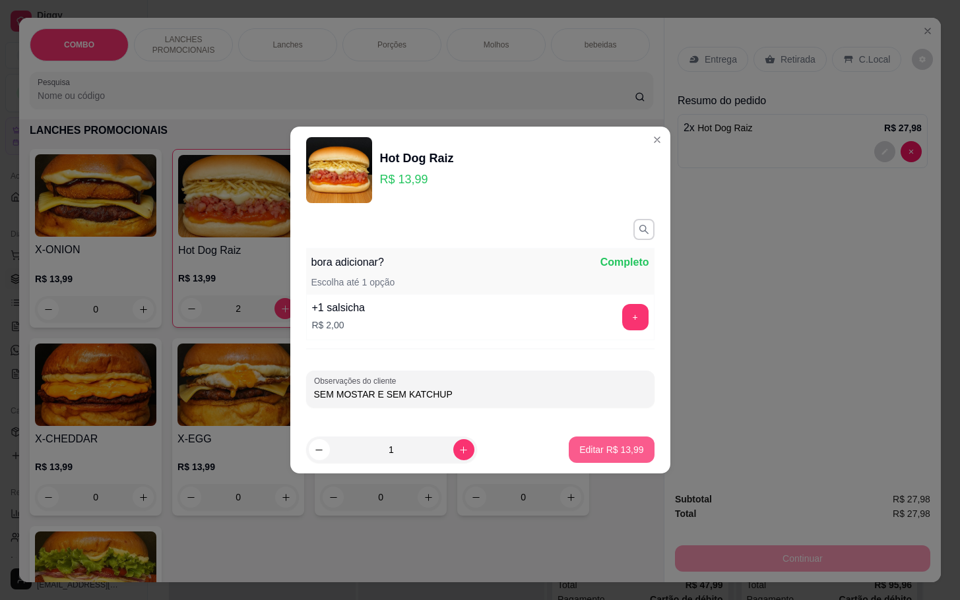
type input "SEM MOSTAR E SEM KATCHUP"
click at [616, 441] on button "Editar R$ 13,99" at bounding box center [611, 450] width 82 height 26
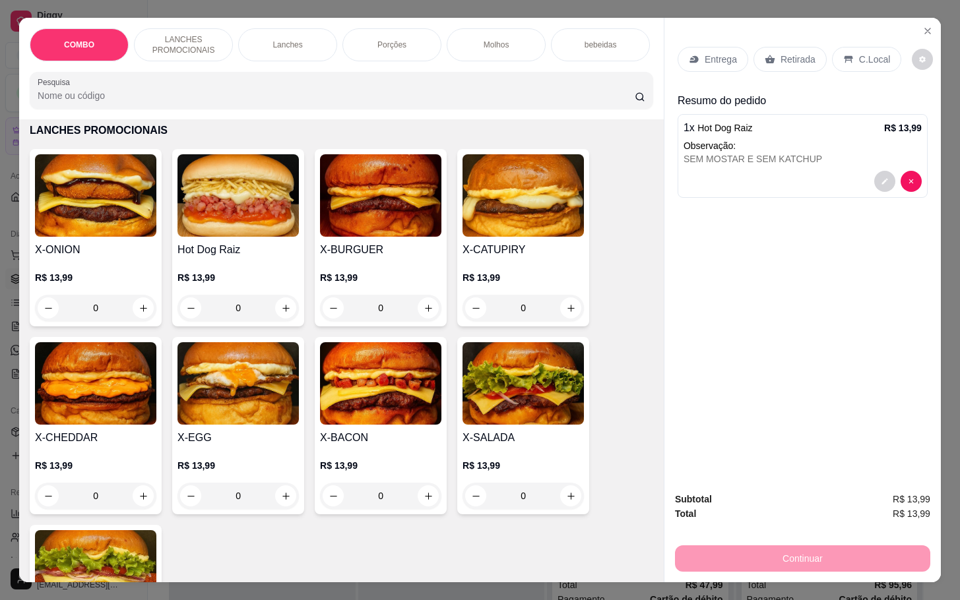
click at [280, 321] on div "0" at bounding box center [237, 308] width 121 height 26
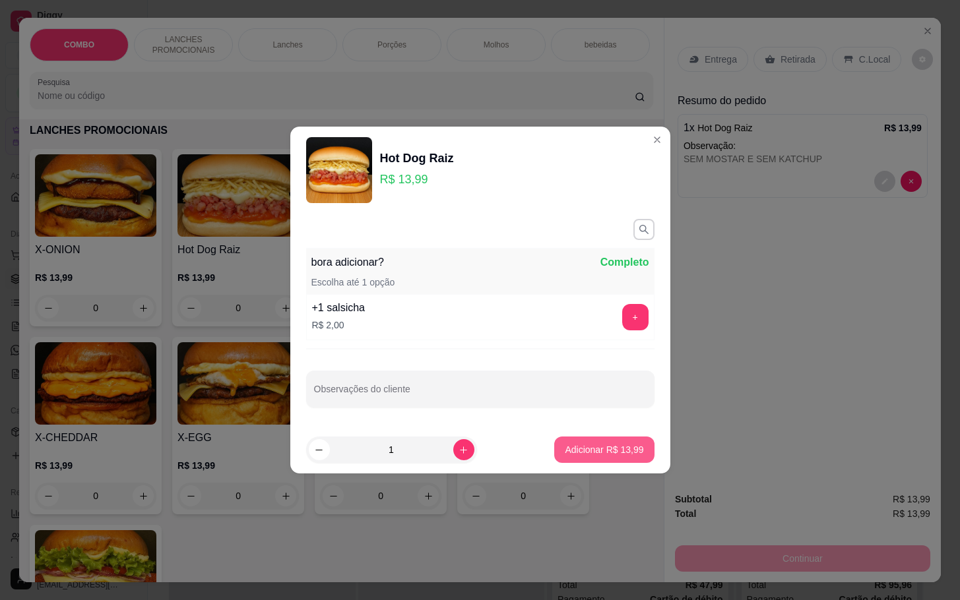
click at [594, 456] on p "Adicionar R$ 13,99" at bounding box center [604, 449] width 79 height 13
type input "1"
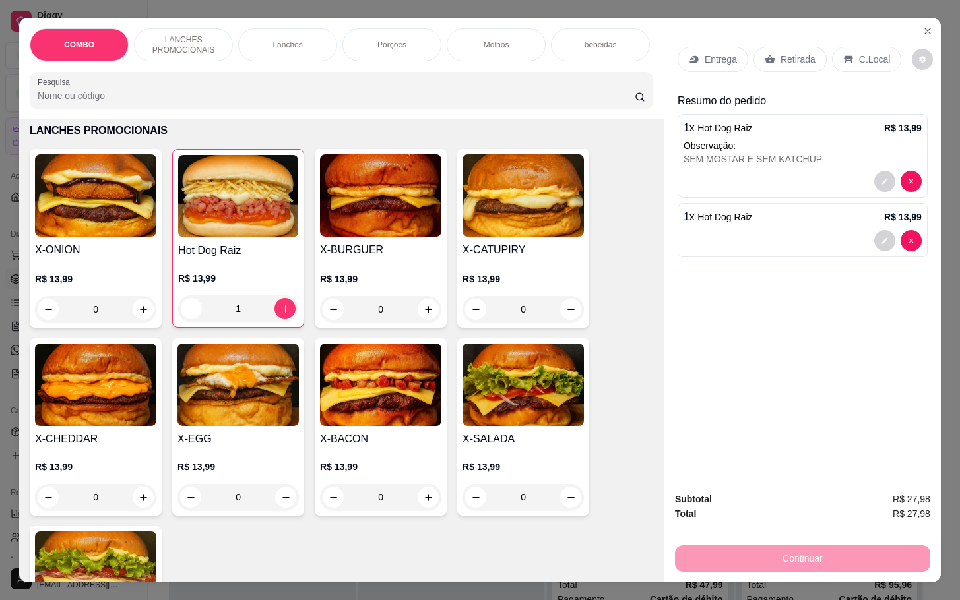
click at [780, 57] on p "Retirada" at bounding box center [797, 59] width 35 height 13
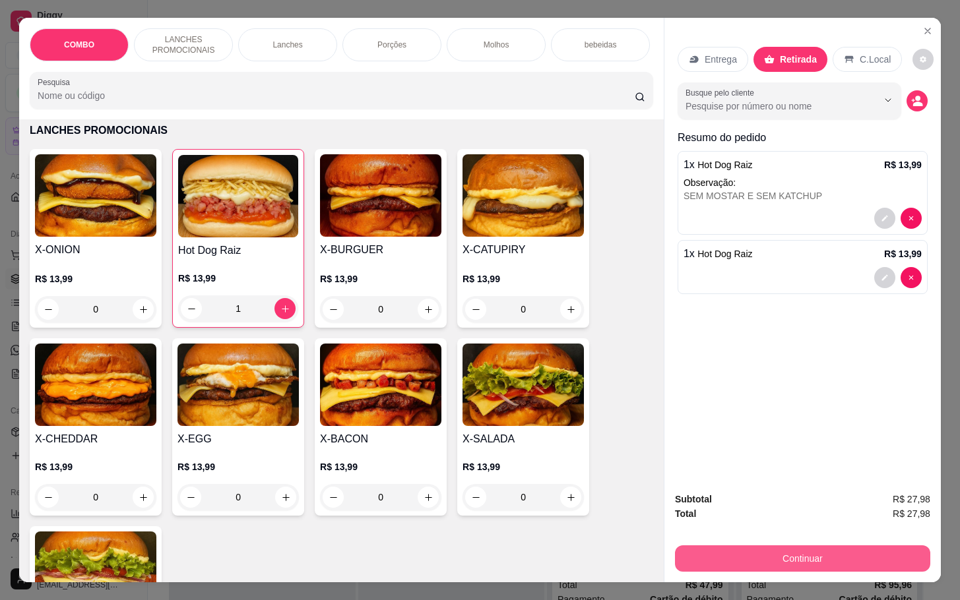
click at [775, 555] on button "Continuar" at bounding box center [802, 559] width 255 height 26
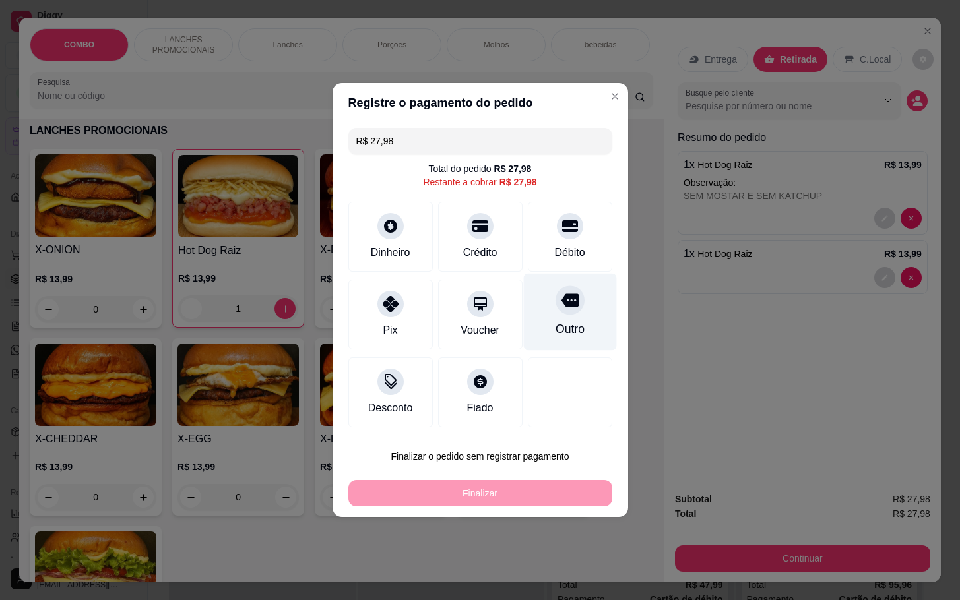
click at [570, 307] on div at bounding box center [569, 300] width 29 height 29
type input "R$ 0,00"
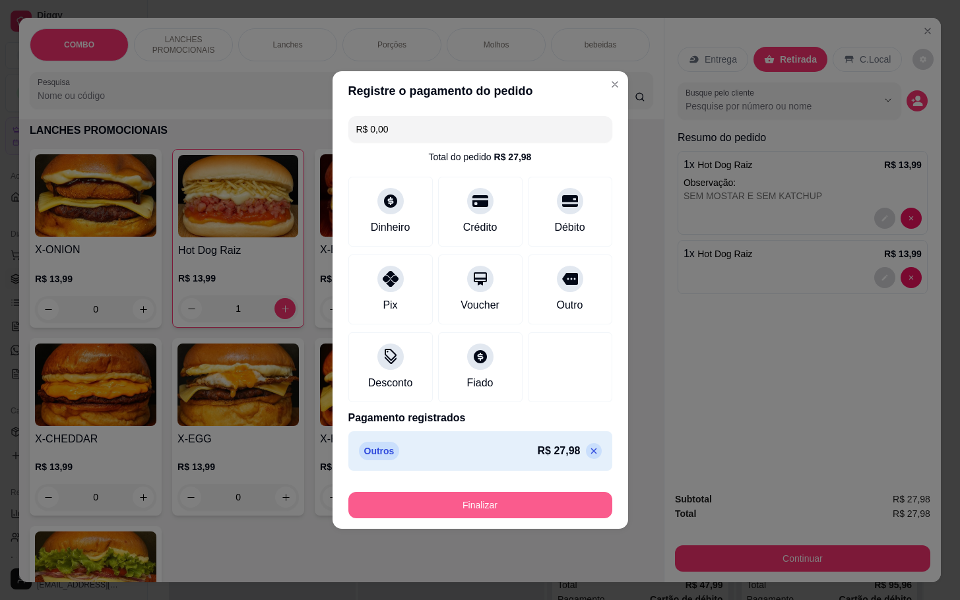
click at [458, 507] on button "Finalizar" at bounding box center [480, 505] width 264 height 26
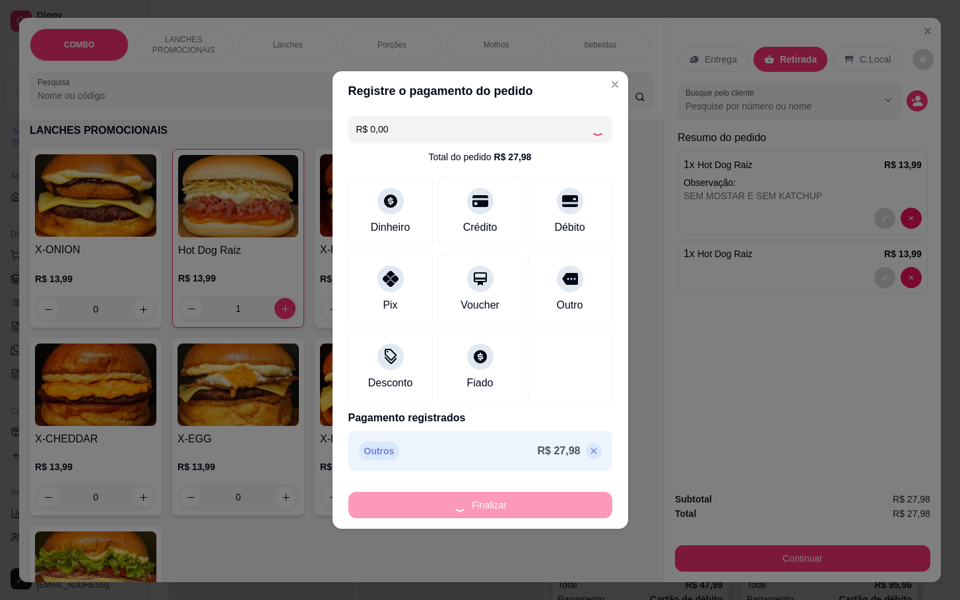
type input "0"
type input "-R$ 27,98"
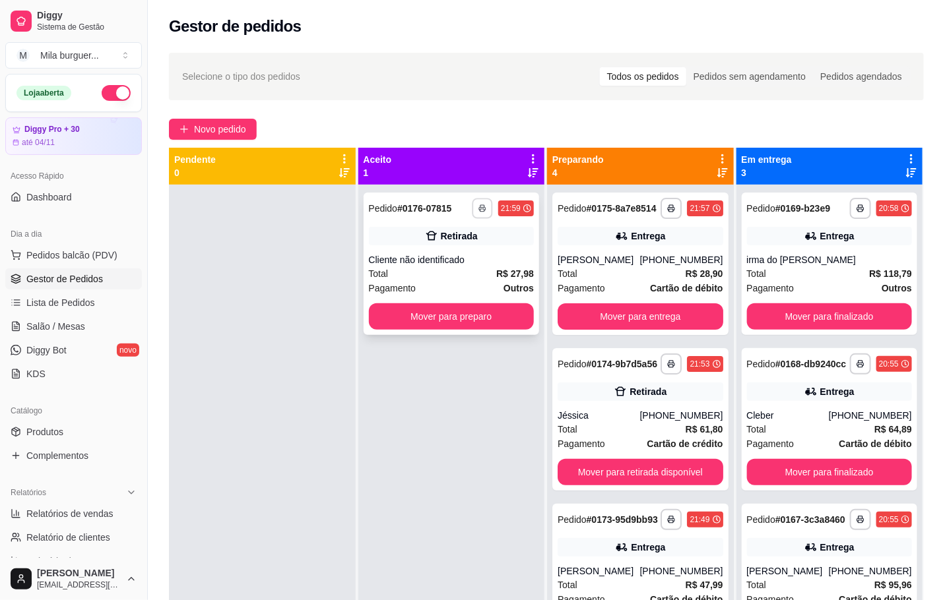
click at [478, 210] on icon "button" at bounding box center [482, 209] width 8 height 8
click at [465, 250] on button "IMPRESSORA" at bounding box center [441, 254] width 96 height 21
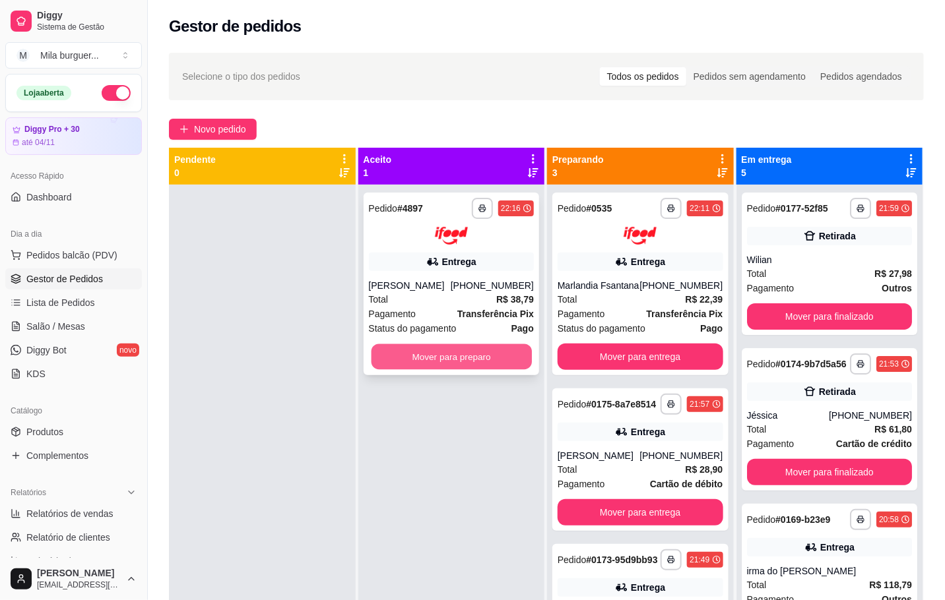
click at [449, 366] on button "Mover para preparo" at bounding box center [451, 357] width 160 height 26
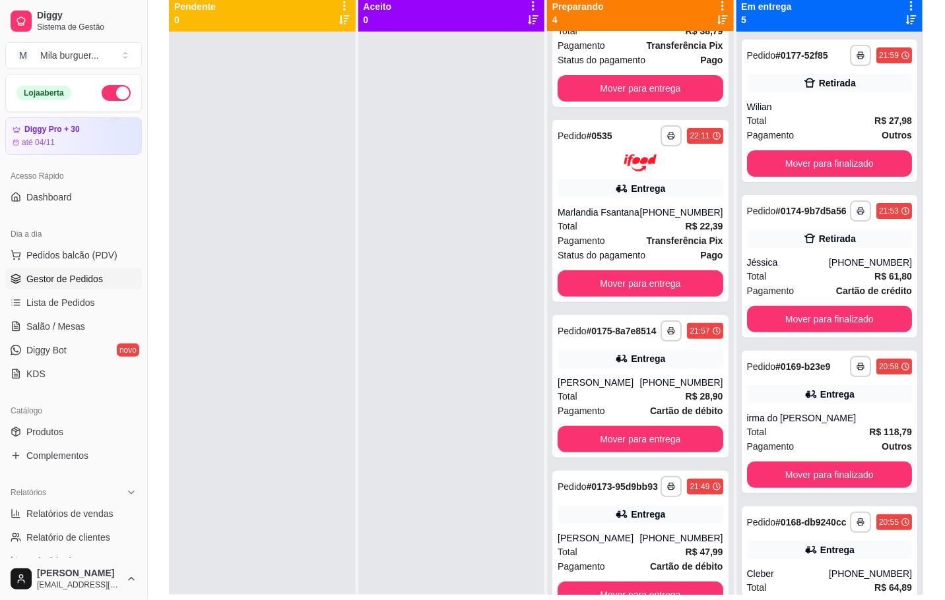
scroll to position [135, 0]
click at [851, 110] on div "Wilian" at bounding box center [830, 106] width 166 height 13
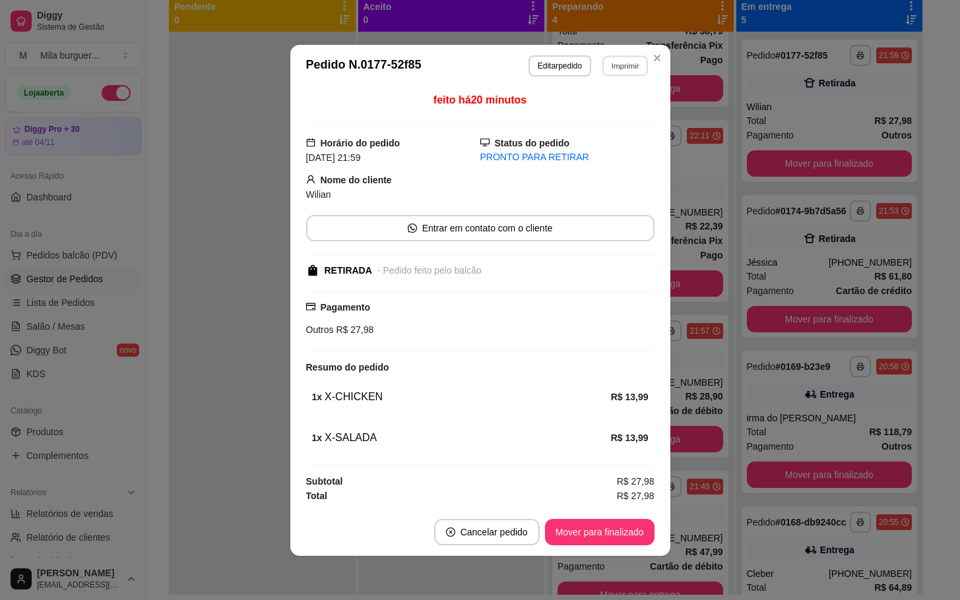
click at [614, 55] on button "Imprimir" at bounding box center [625, 65] width 46 height 20
click at [610, 101] on button "IMPRESSORA" at bounding box center [595, 109] width 96 height 21
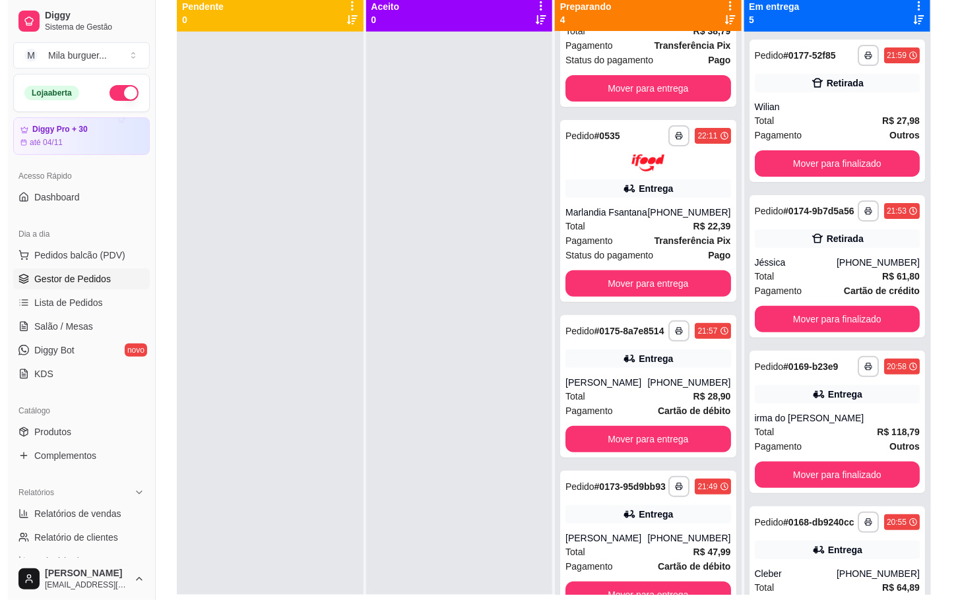
scroll to position [54, 0]
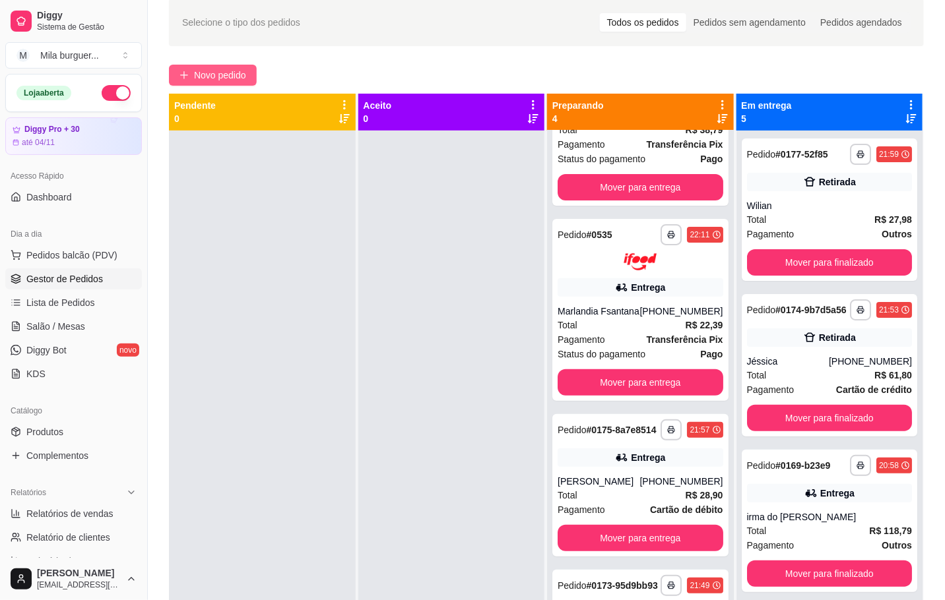
click at [240, 77] on span "Novo pedido" at bounding box center [220, 75] width 52 height 15
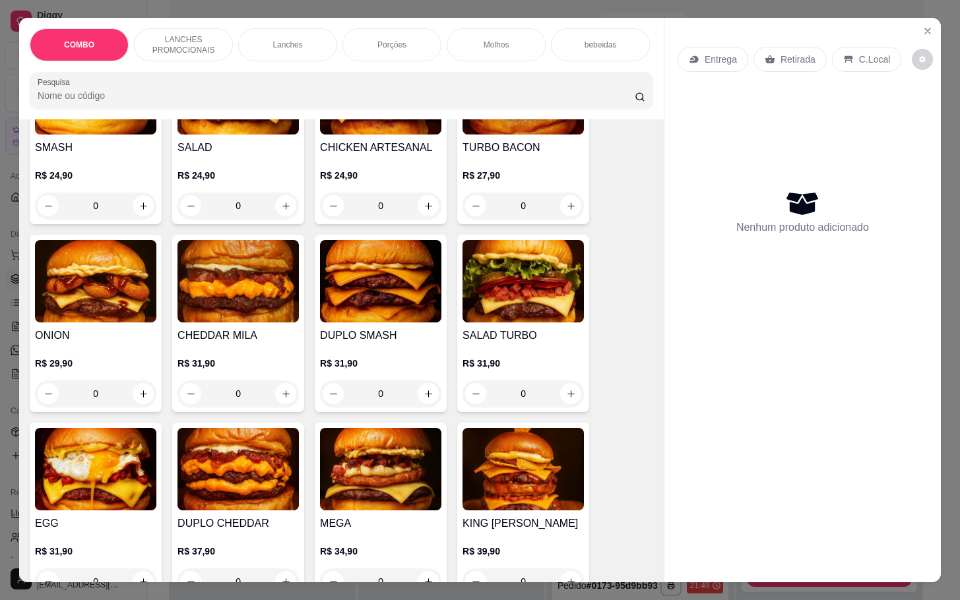
scroll to position [891, 0]
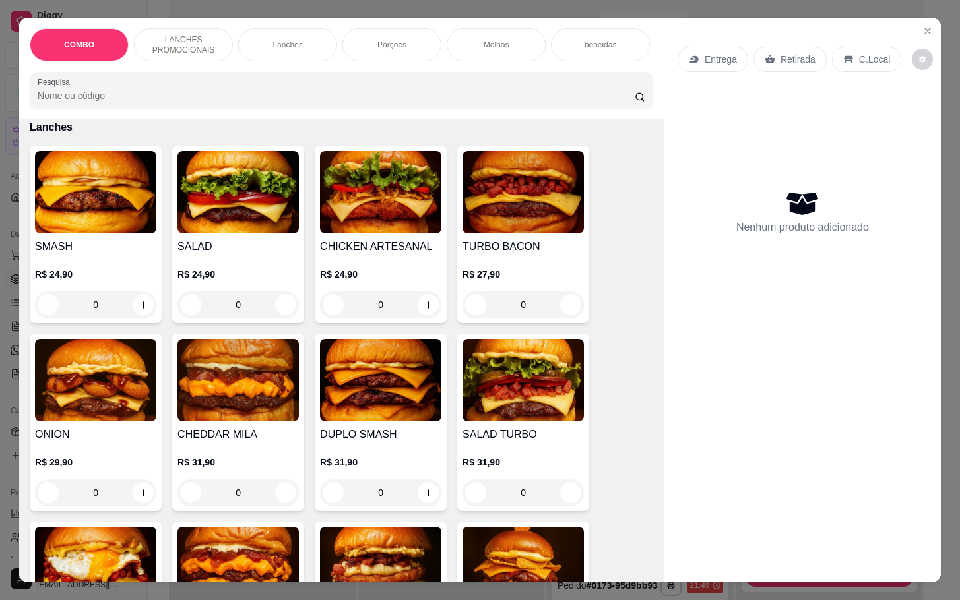
click at [278, 309] on div "0" at bounding box center [237, 305] width 121 height 26
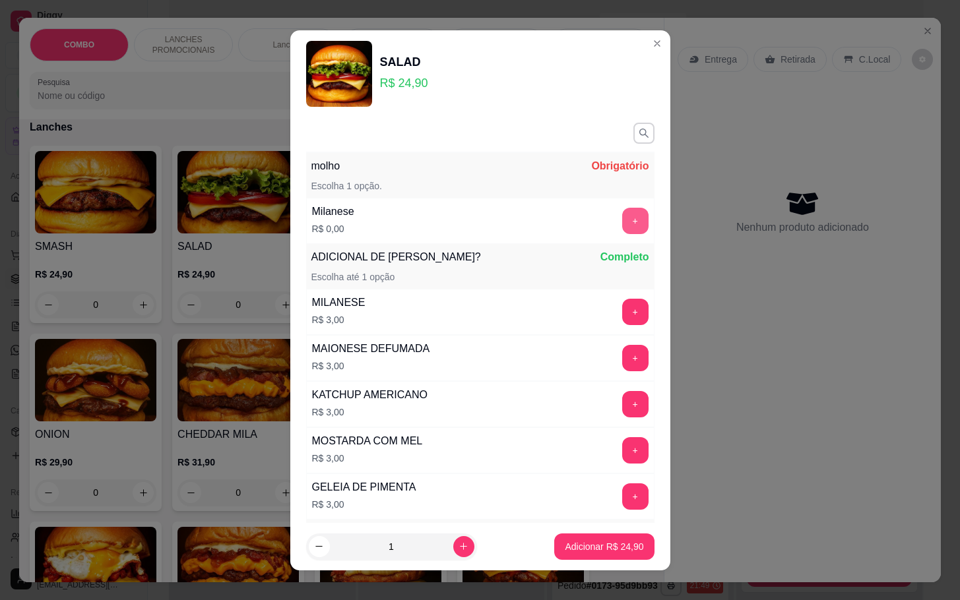
click at [622, 220] on button "+" at bounding box center [635, 221] width 26 height 26
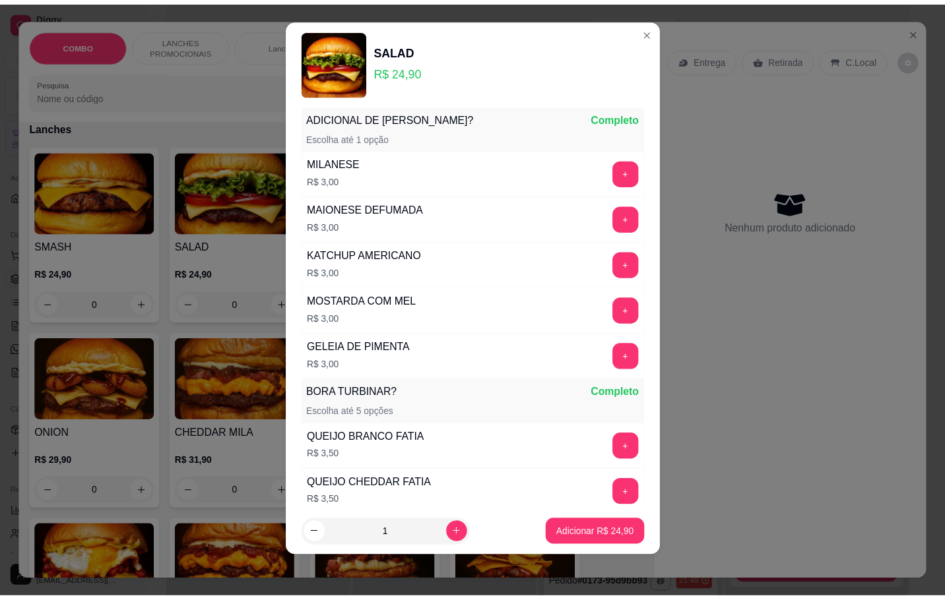
scroll to position [366, 0]
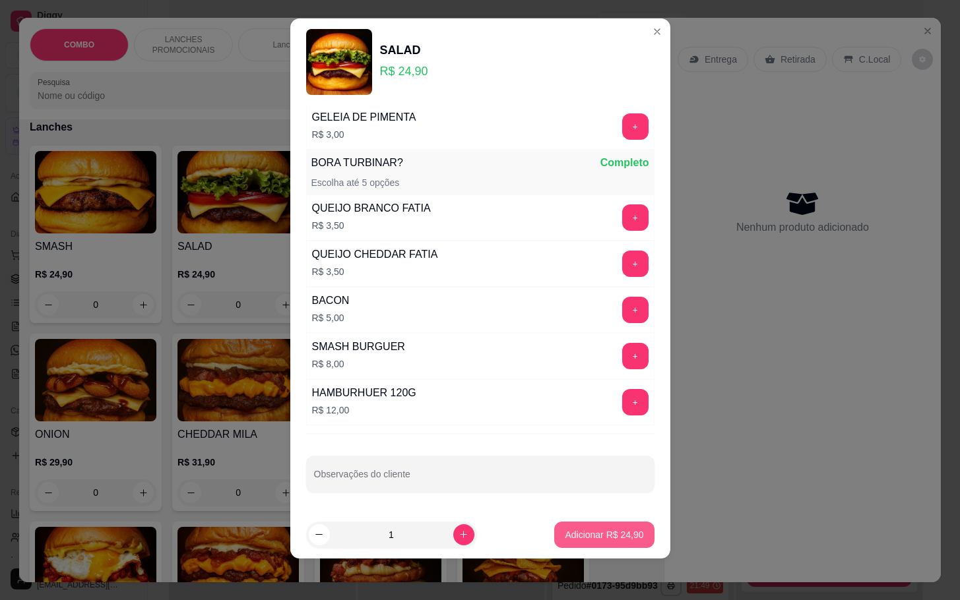
click at [565, 535] on p "Adicionar R$ 24,90" at bounding box center [604, 534] width 79 height 13
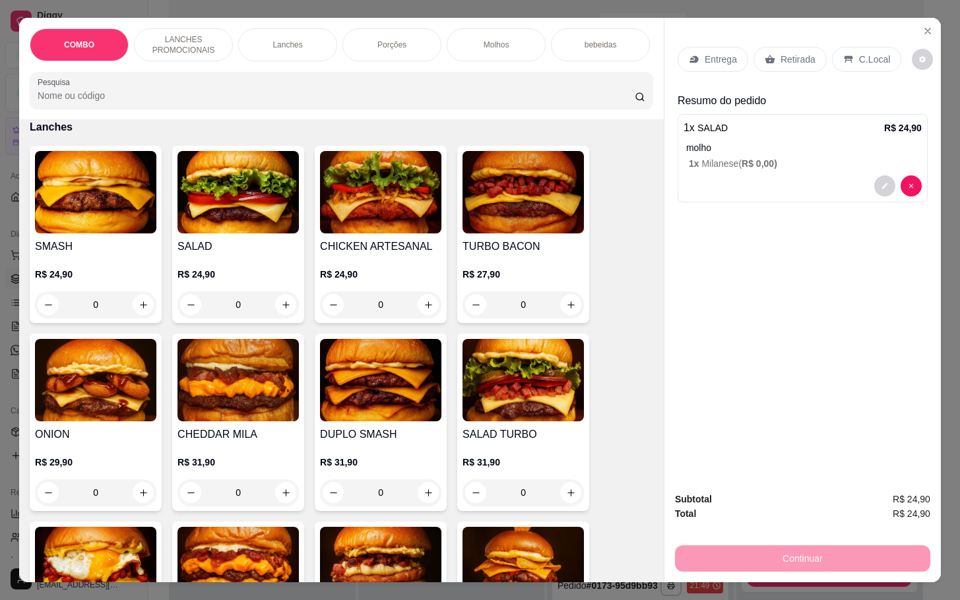
click at [786, 60] on div "Retirada" at bounding box center [789, 59] width 73 height 25
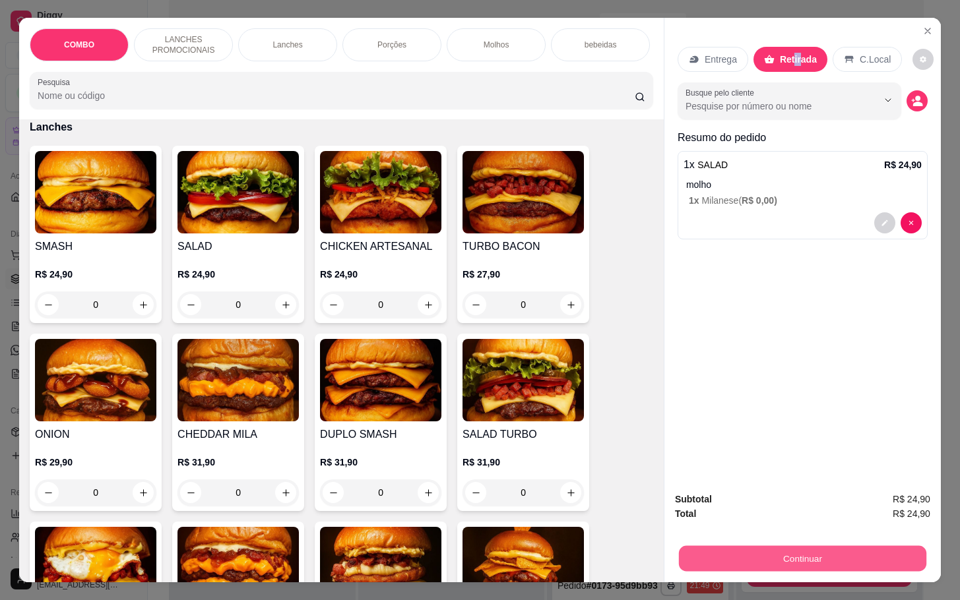
click at [778, 561] on button "Continuar" at bounding box center [802, 559] width 247 height 26
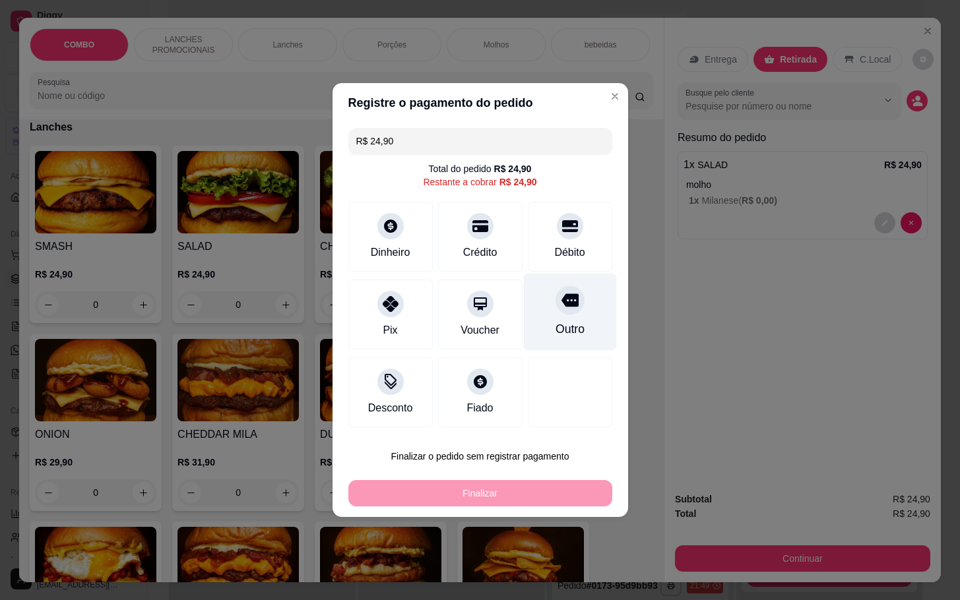
click at [569, 317] on div "Outro" at bounding box center [569, 312] width 93 height 77
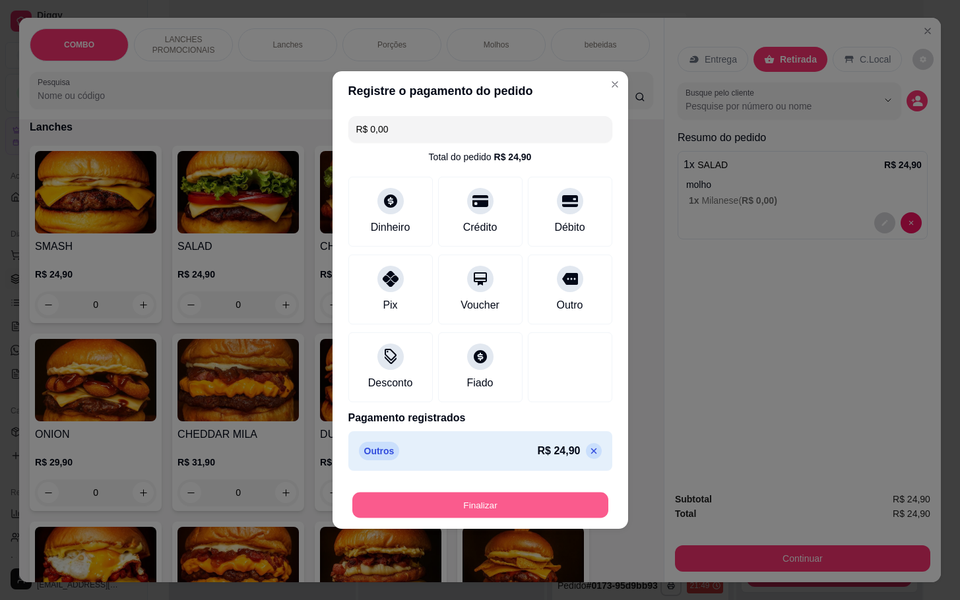
click at [558, 499] on button "Finalizar" at bounding box center [480, 506] width 256 height 26
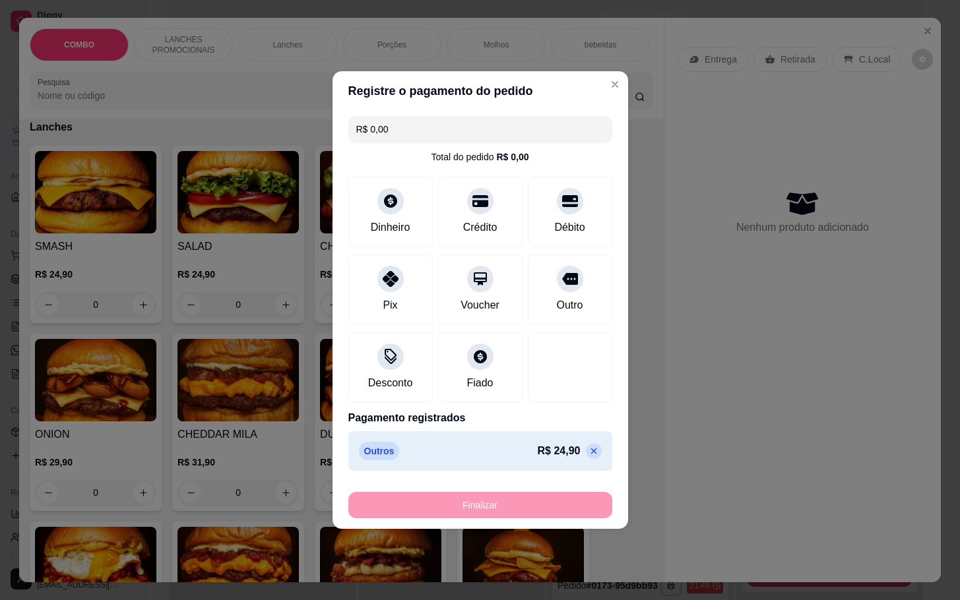
type input "-R$ 24,90"
